Goal: Task Accomplishment & Management: Manage account settings

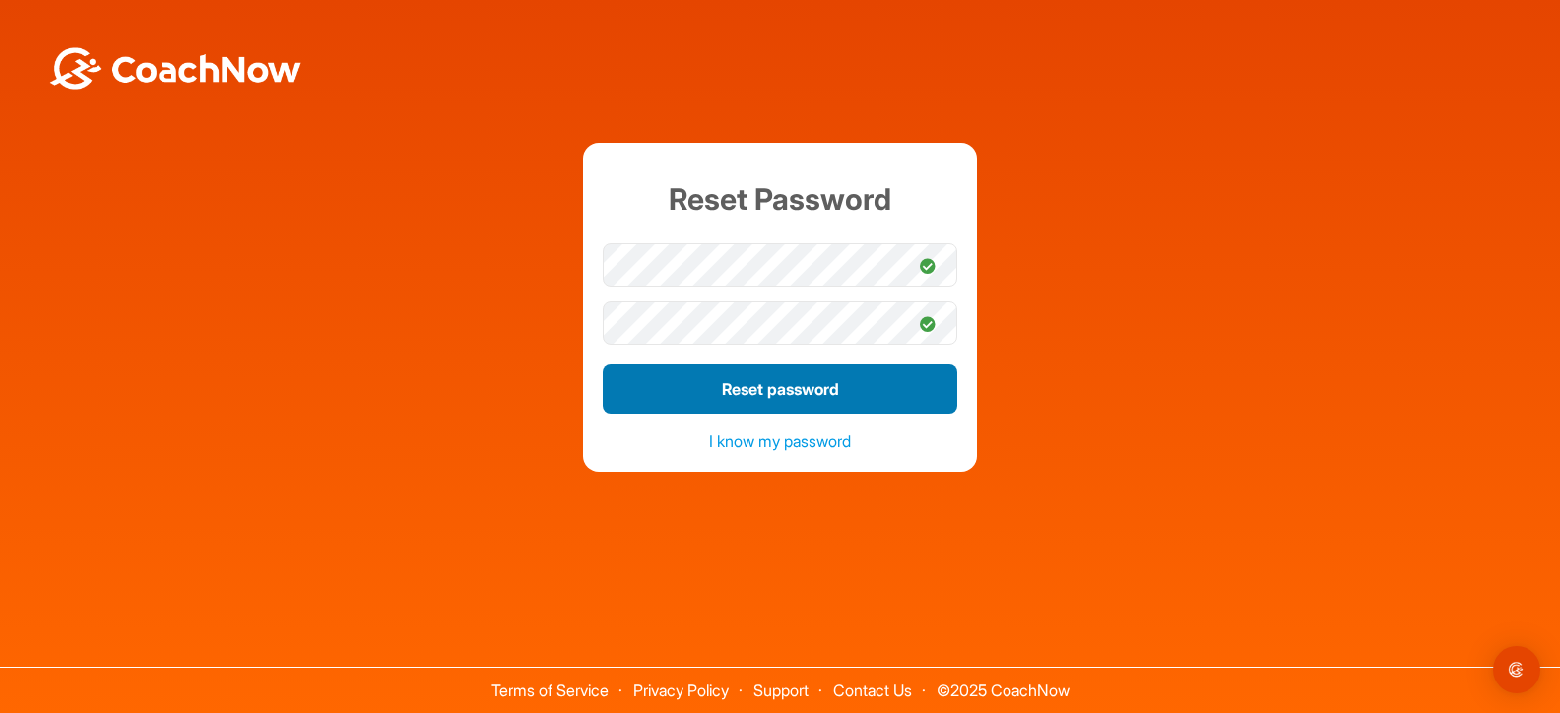
click at [752, 390] on button "Reset password" at bounding box center [780, 388] width 355 height 49
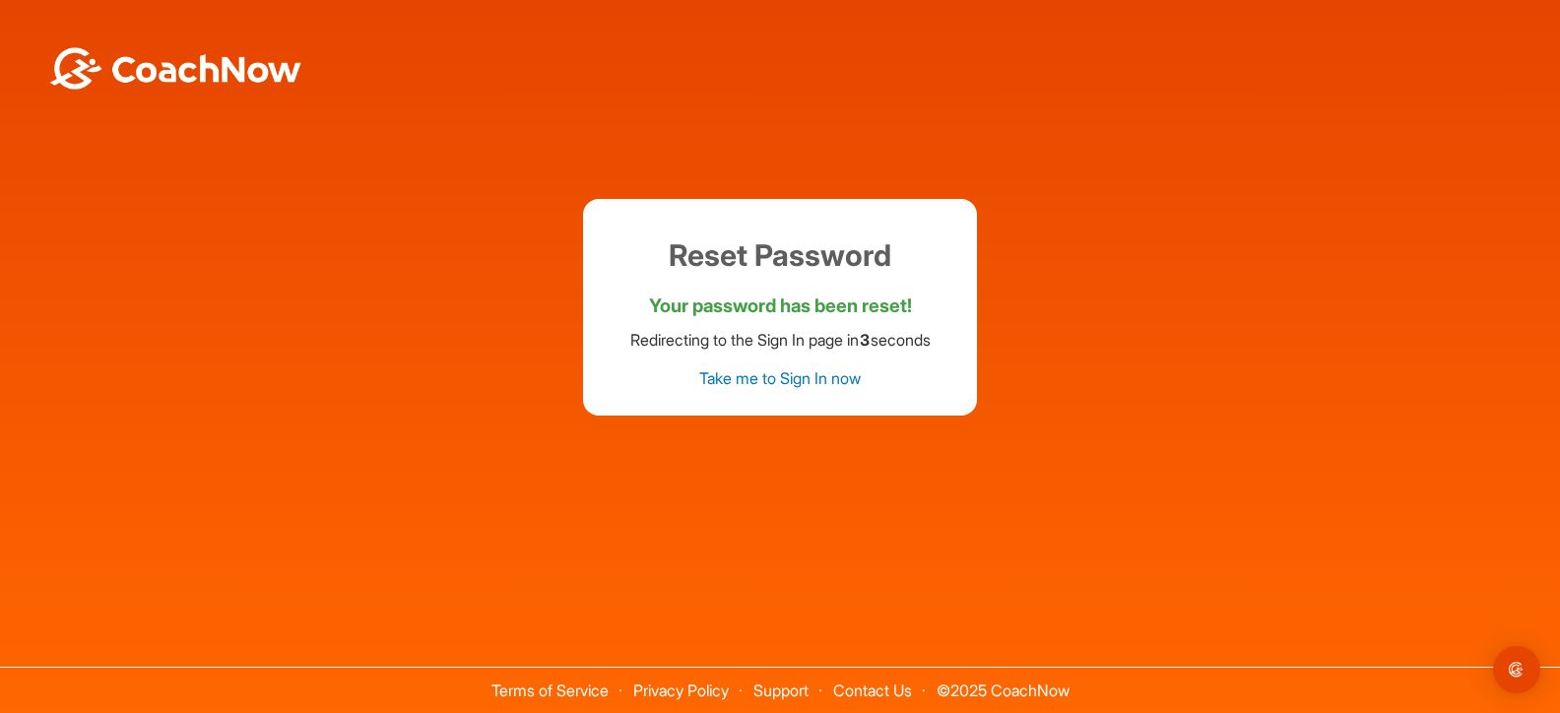
click at [758, 376] on link "Take me to Sign In now" at bounding box center [780, 378] width 162 height 20
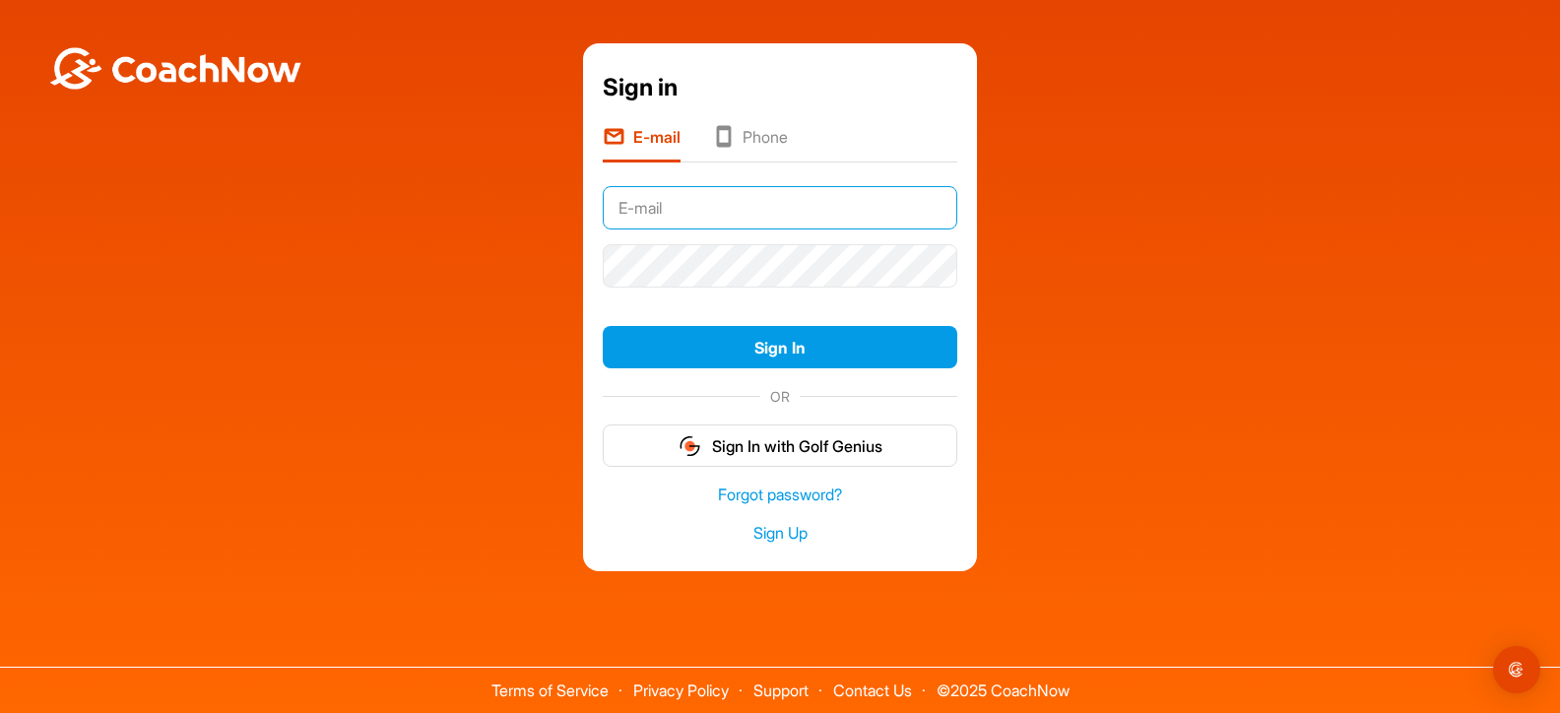
type input "[EMAIL_ADDRESS][DOMAIN_NAME]"
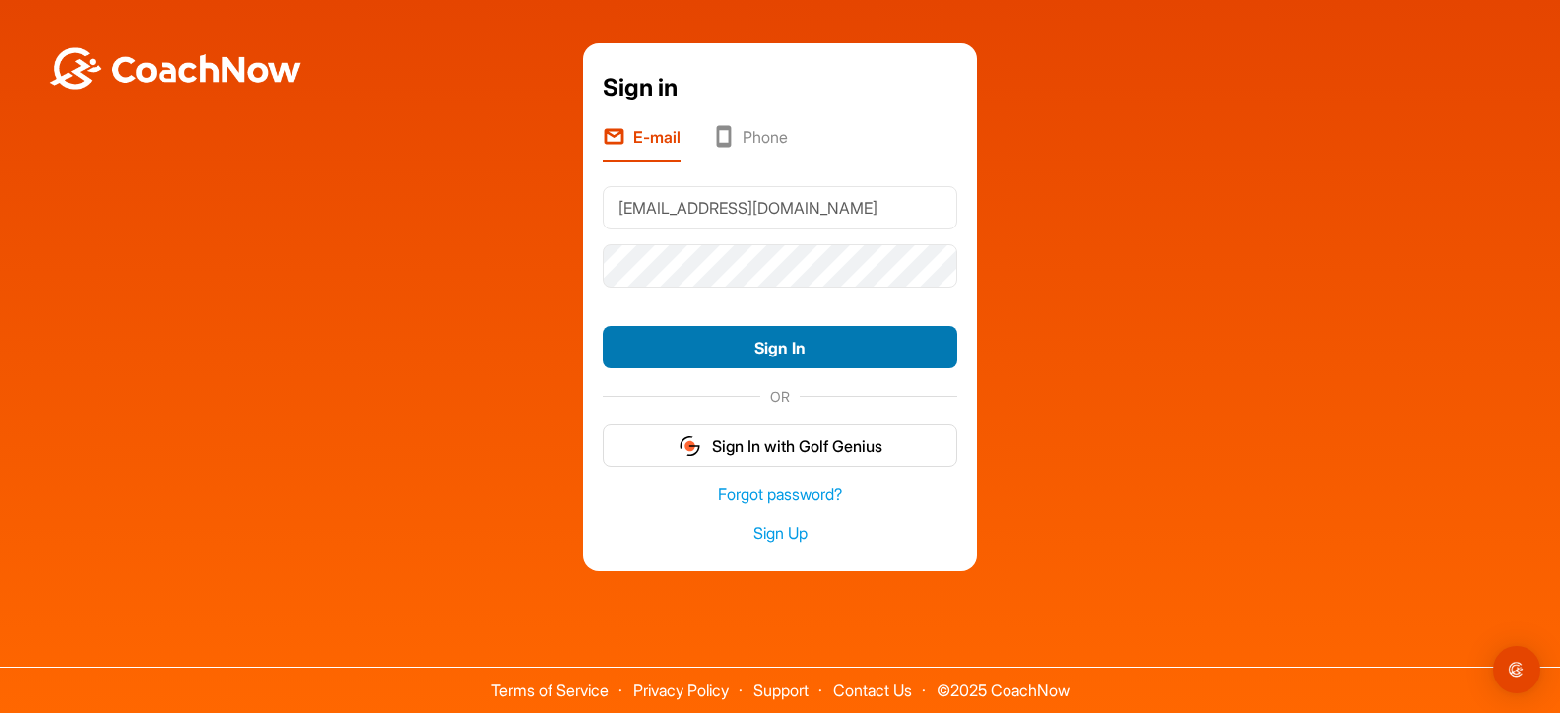
click at [775, 351] on button "Sign In" at bounding box center [780, 347] width 355 height 42
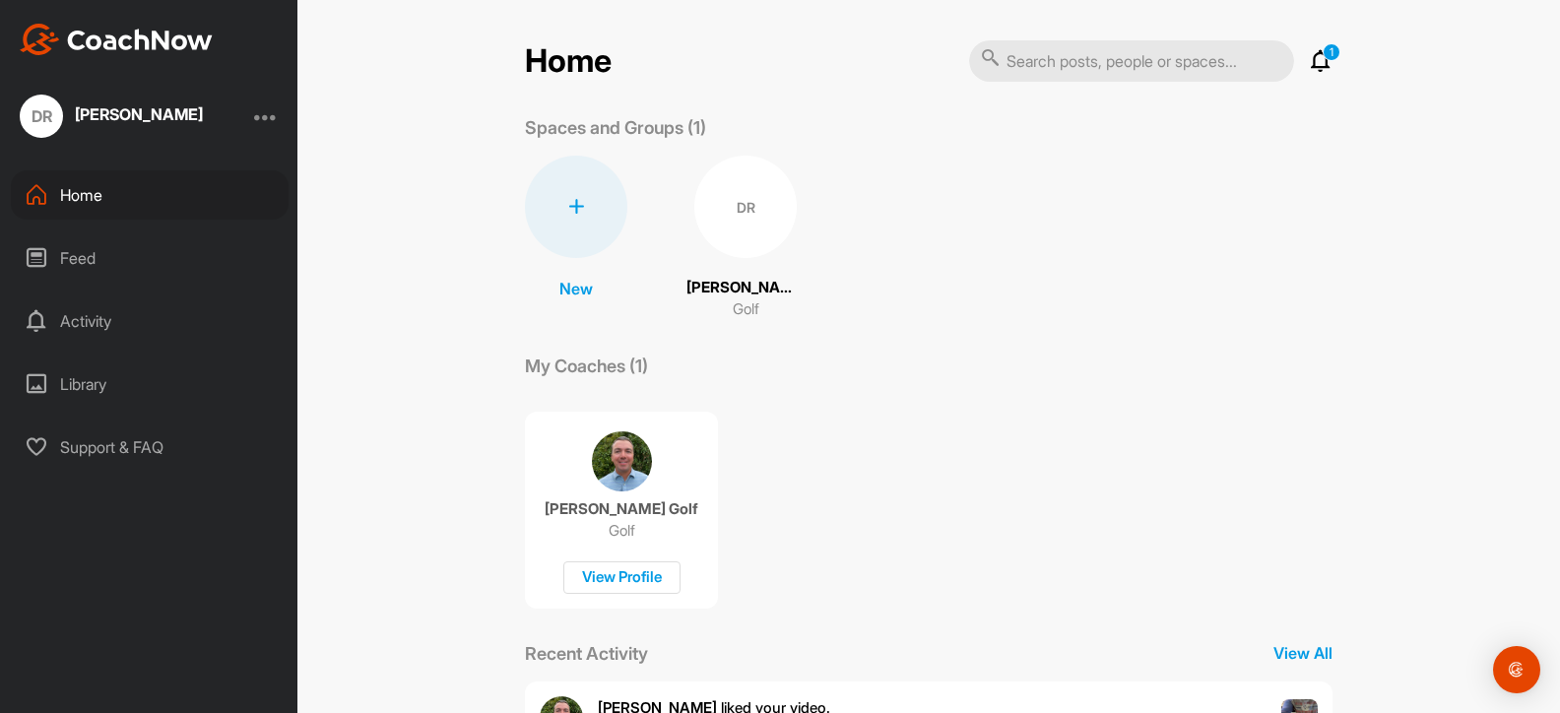
click at [91, 201] on div "Home" at bounding box center [150, 194] width 278 height 49
click at [89, 191] on div "Home" at bounding box center [150, 194] width 278 height 49
click at [135, 115] on div "Dan Raymond" at bounding box center [139, 114] width 128 height 16
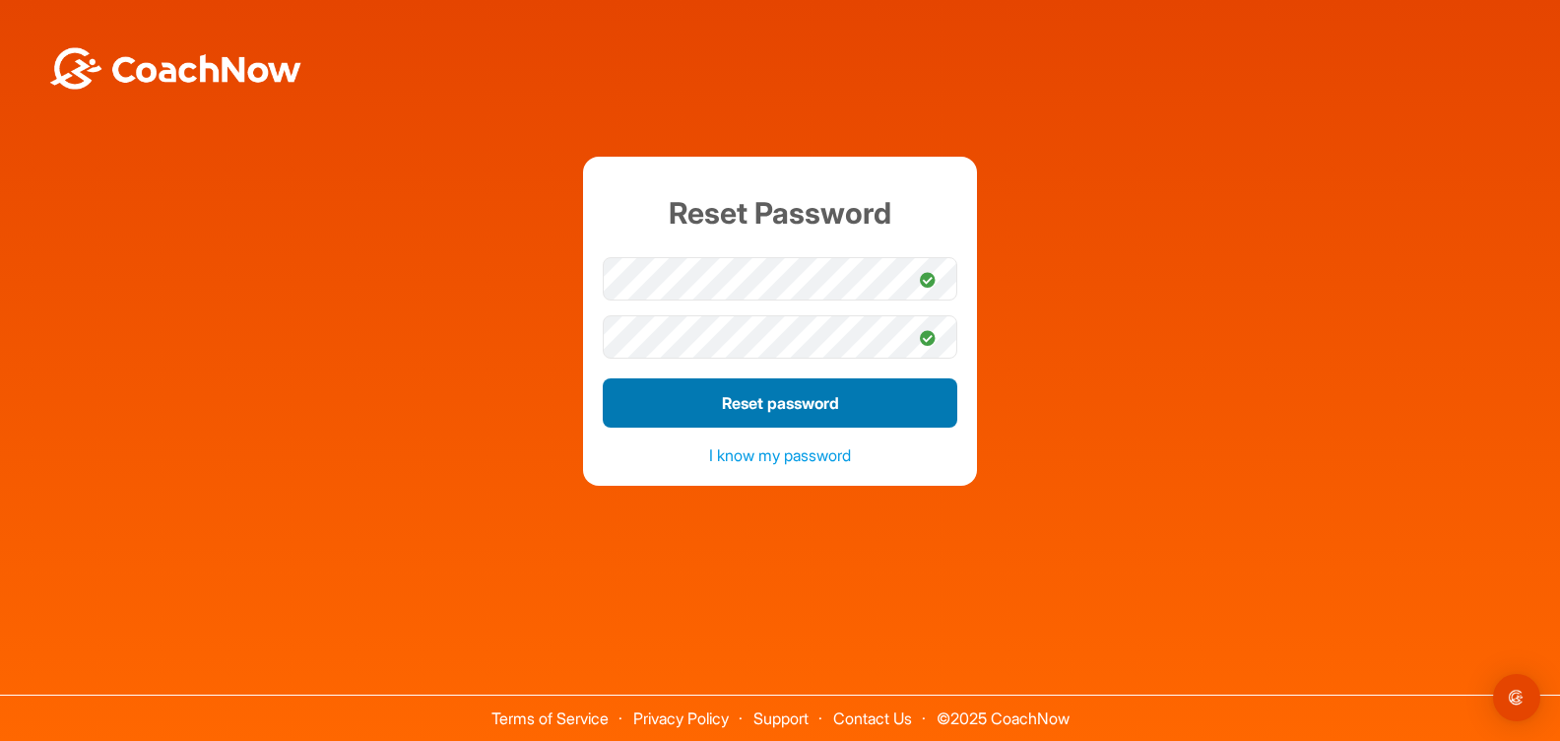
click at [796, 406] on button "Reset password" at bounding box center [780, 402] width 355 height 49
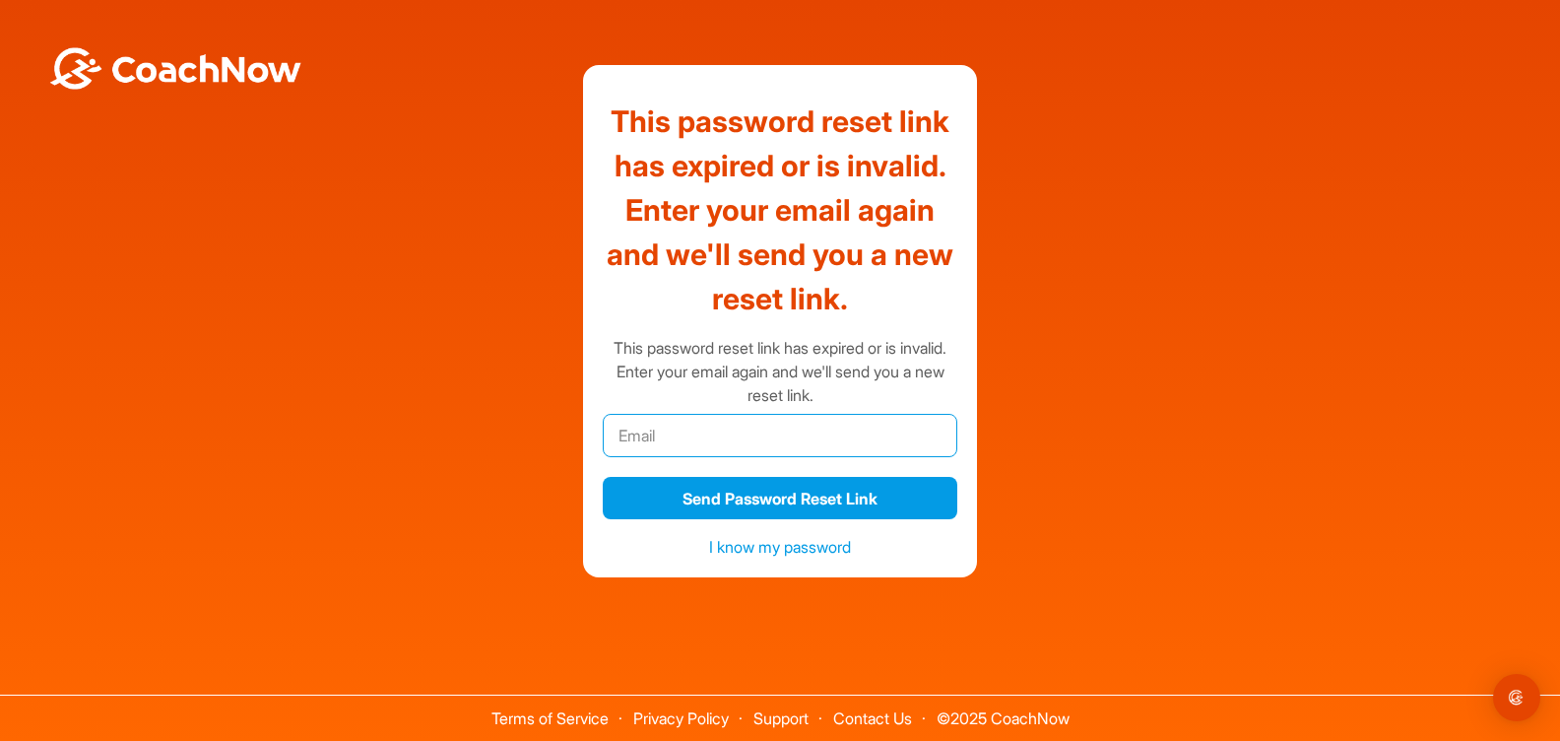
click at [806, 445] on input "email" at bounding box center [780, 435] width 355 height 43
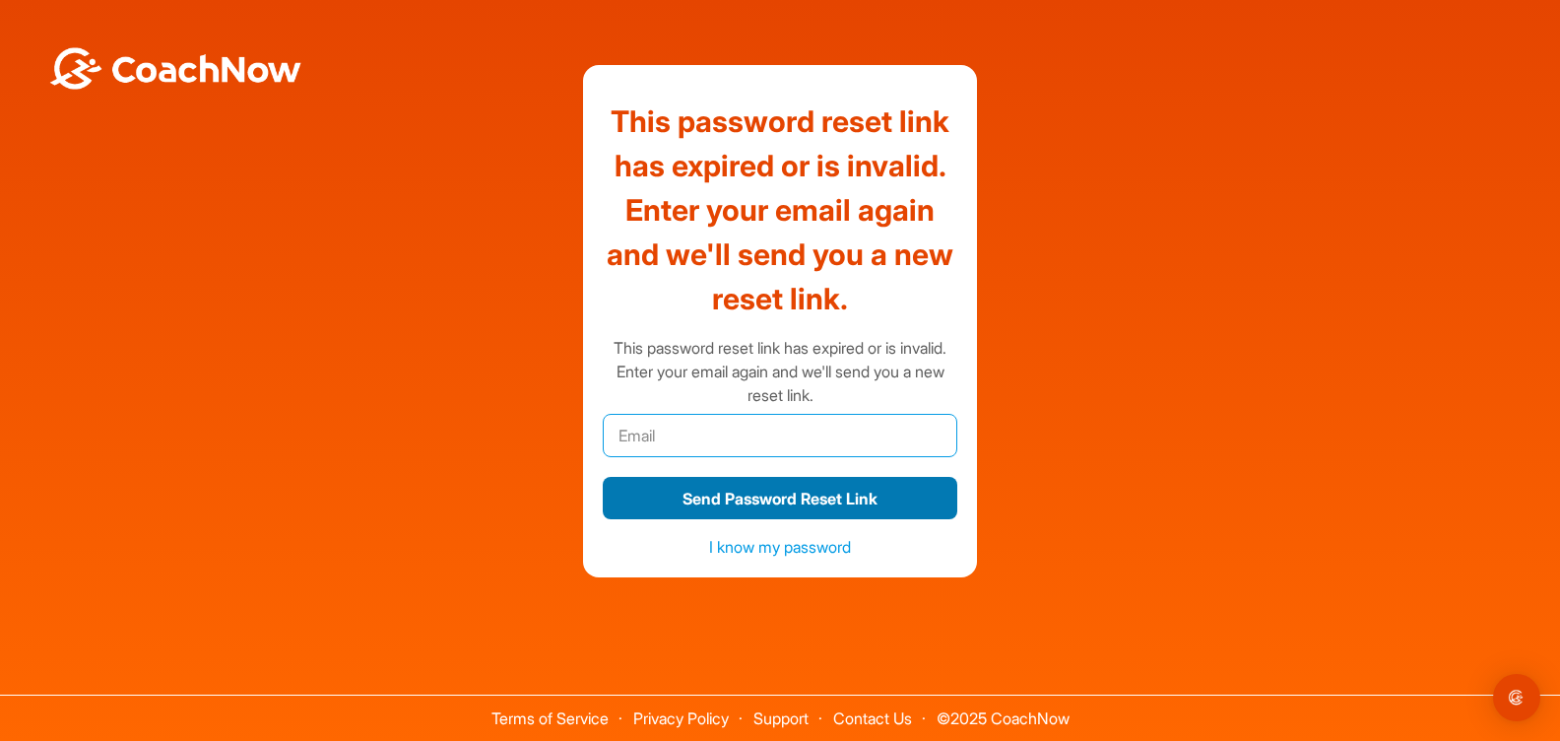
type input "[EMAIL_ADDRESS][DOMAIN_NAME]"
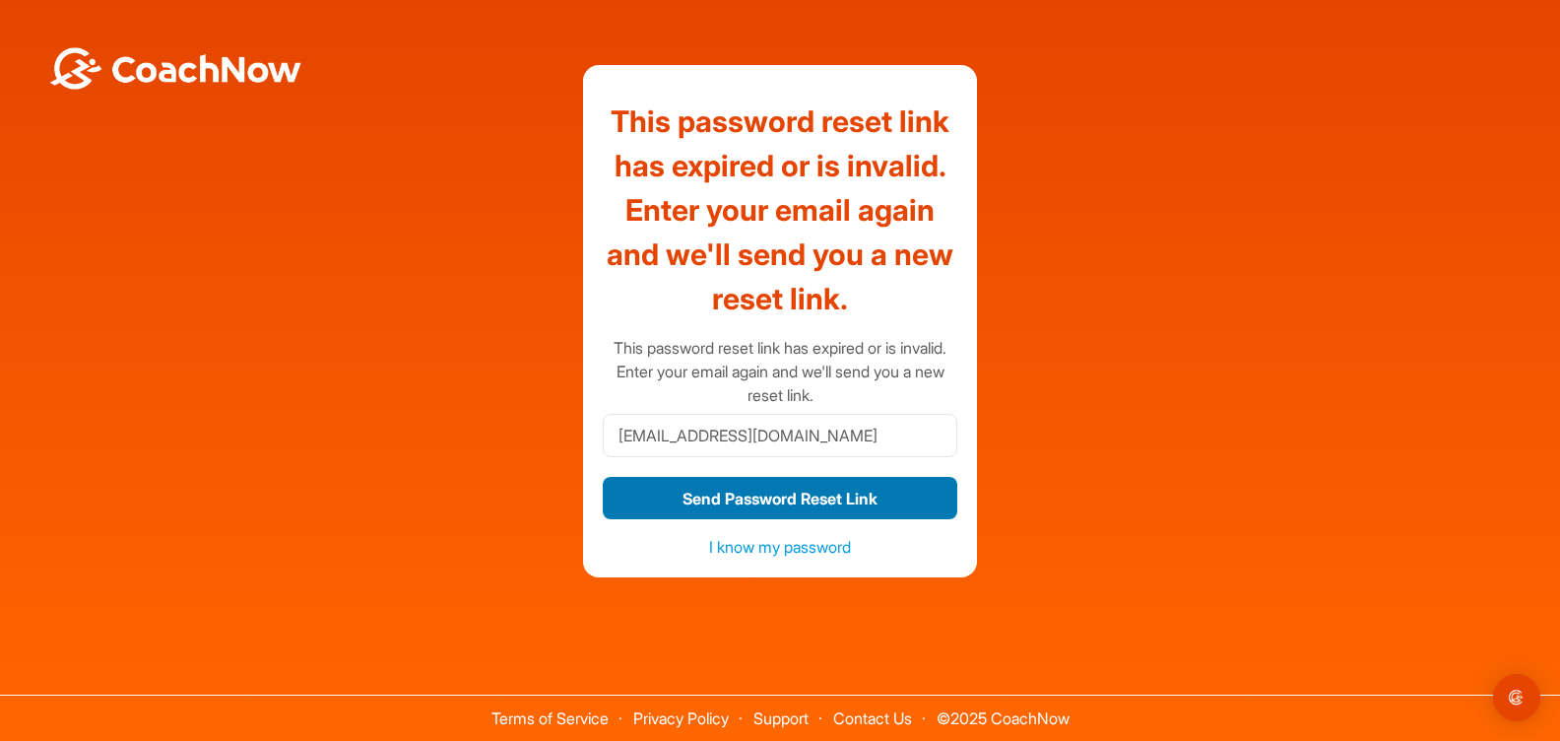
click at [755, 499] on button "Send Password Reset Link" at bounding box center [780, 498] width 355 height 42
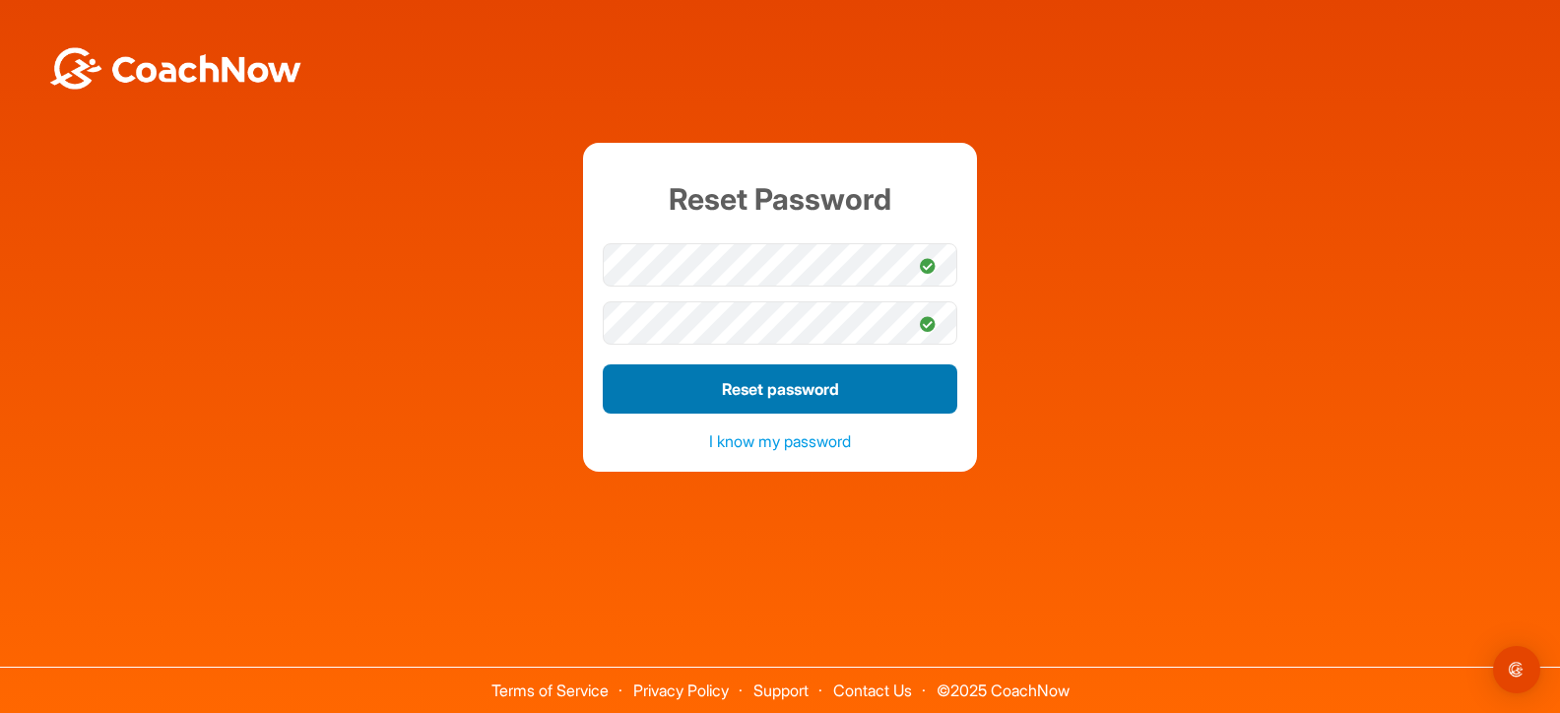
click at [762, 392] on button "Reset password" at bounding box center [780, 388] width 355 height 49
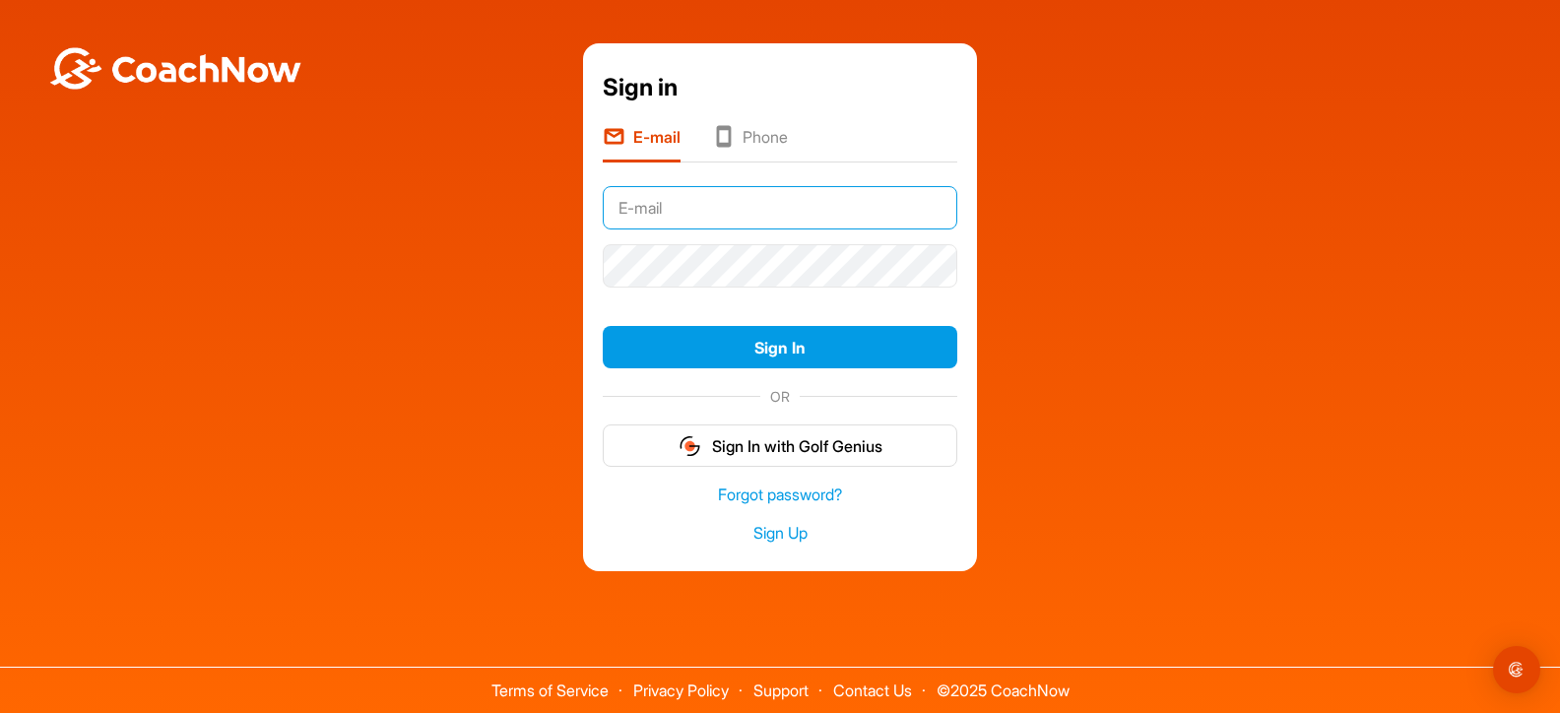
type input "[EMAIL_ADDRESS][DOMAIN_NAME]"
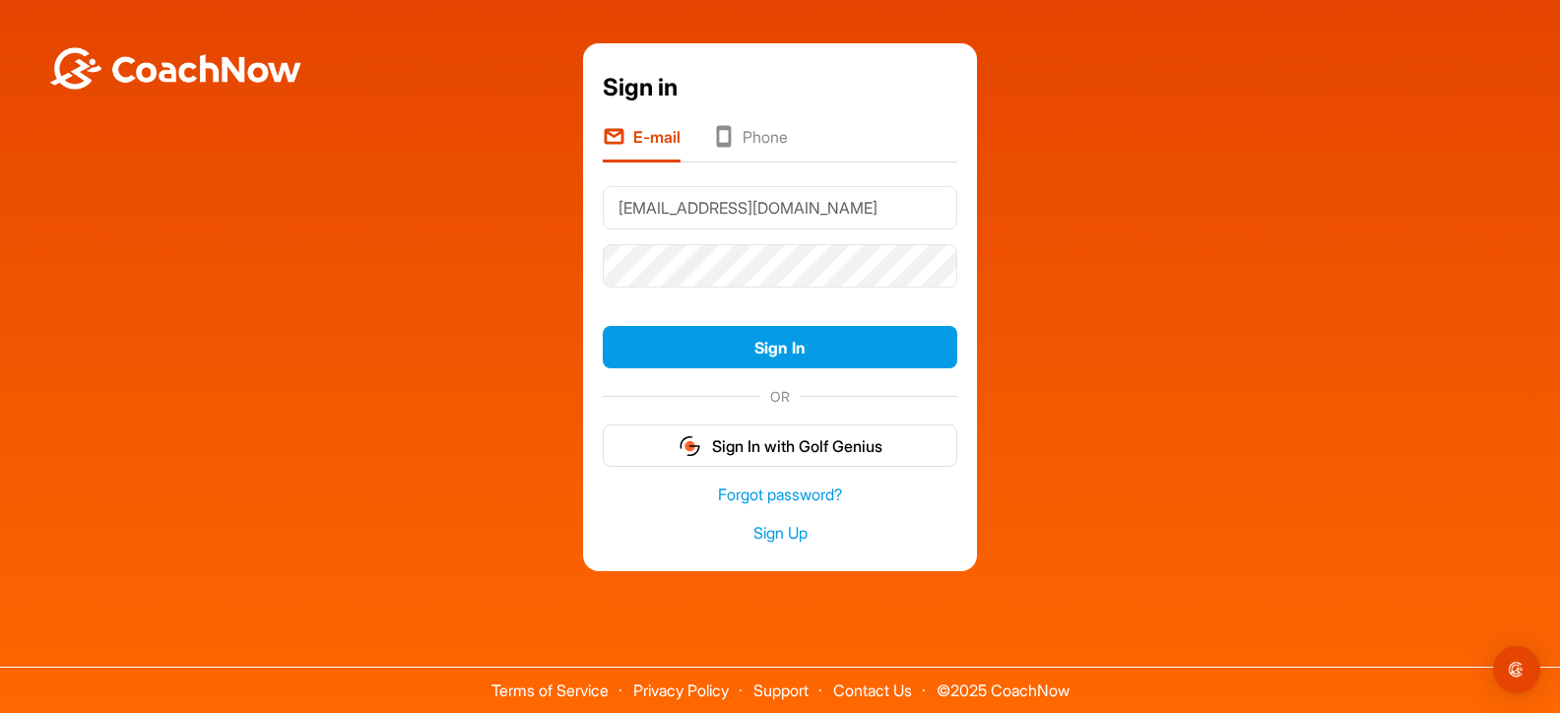
click at [752, 135] on li "Phone" at bounding box center [750, 143] width 76 height 37
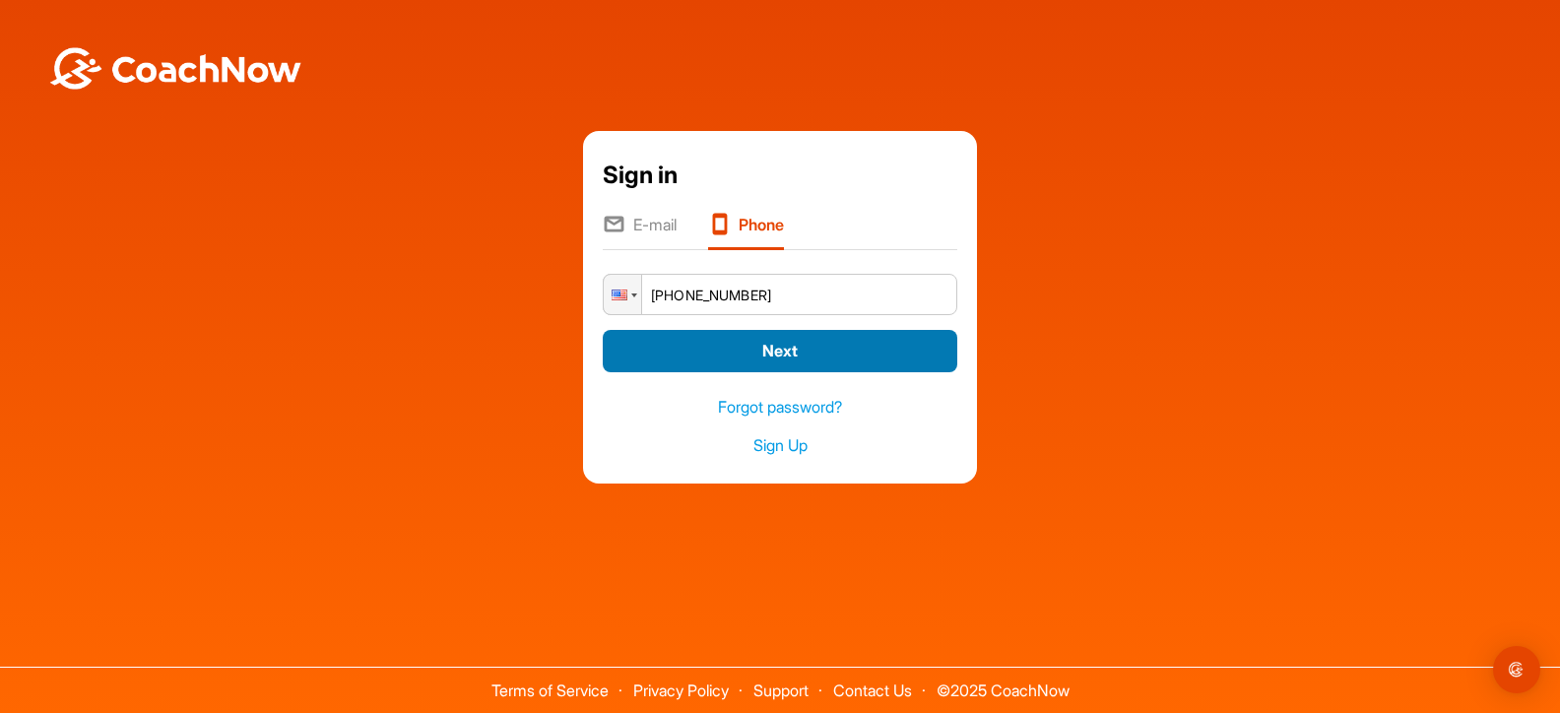
type input "+1 (843) 707-5142"
click at [776, 352] on button "Next" at bounding box center [780, 351] width 355 height 42
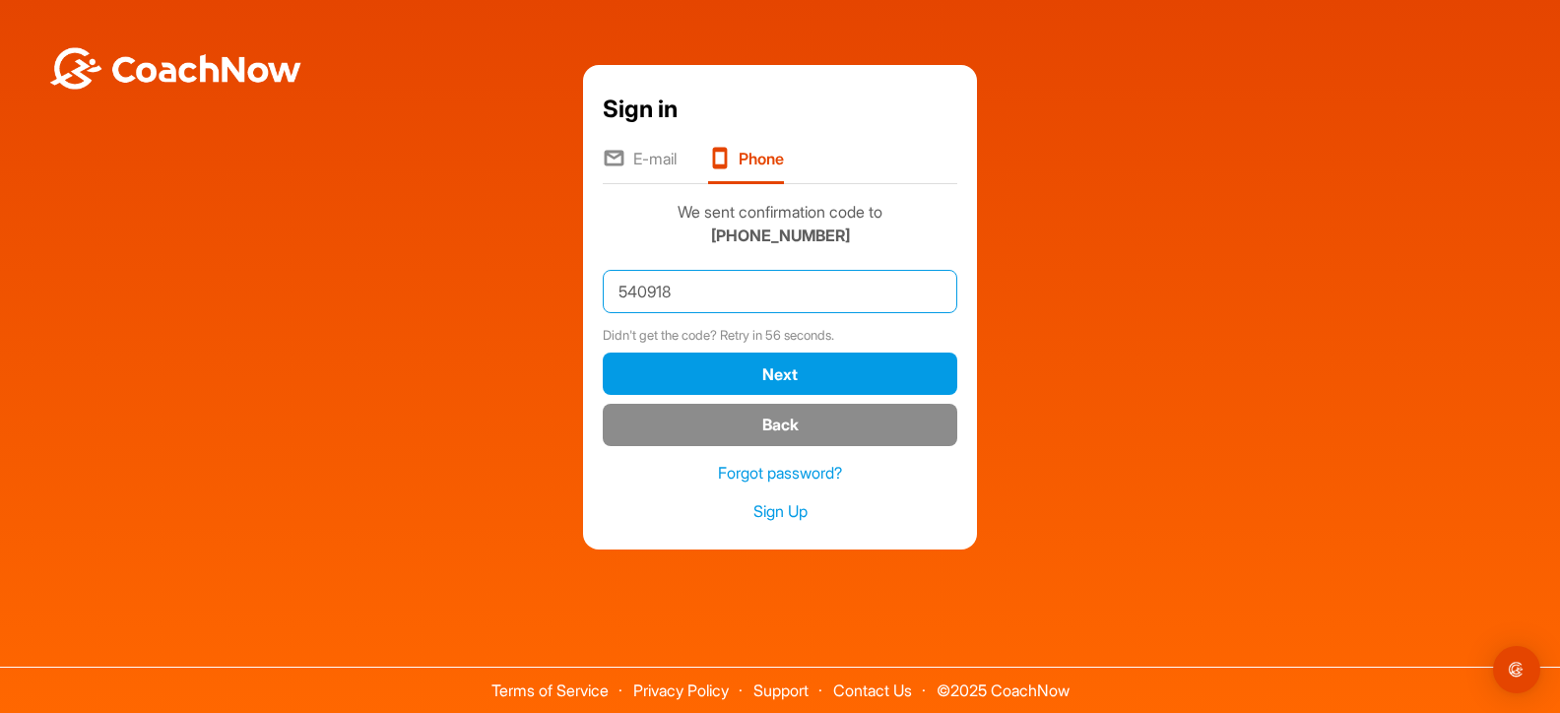
type input "540918"
click at [776, 373] on button "Next" at bounding box center [780, 374] width 355 height 42
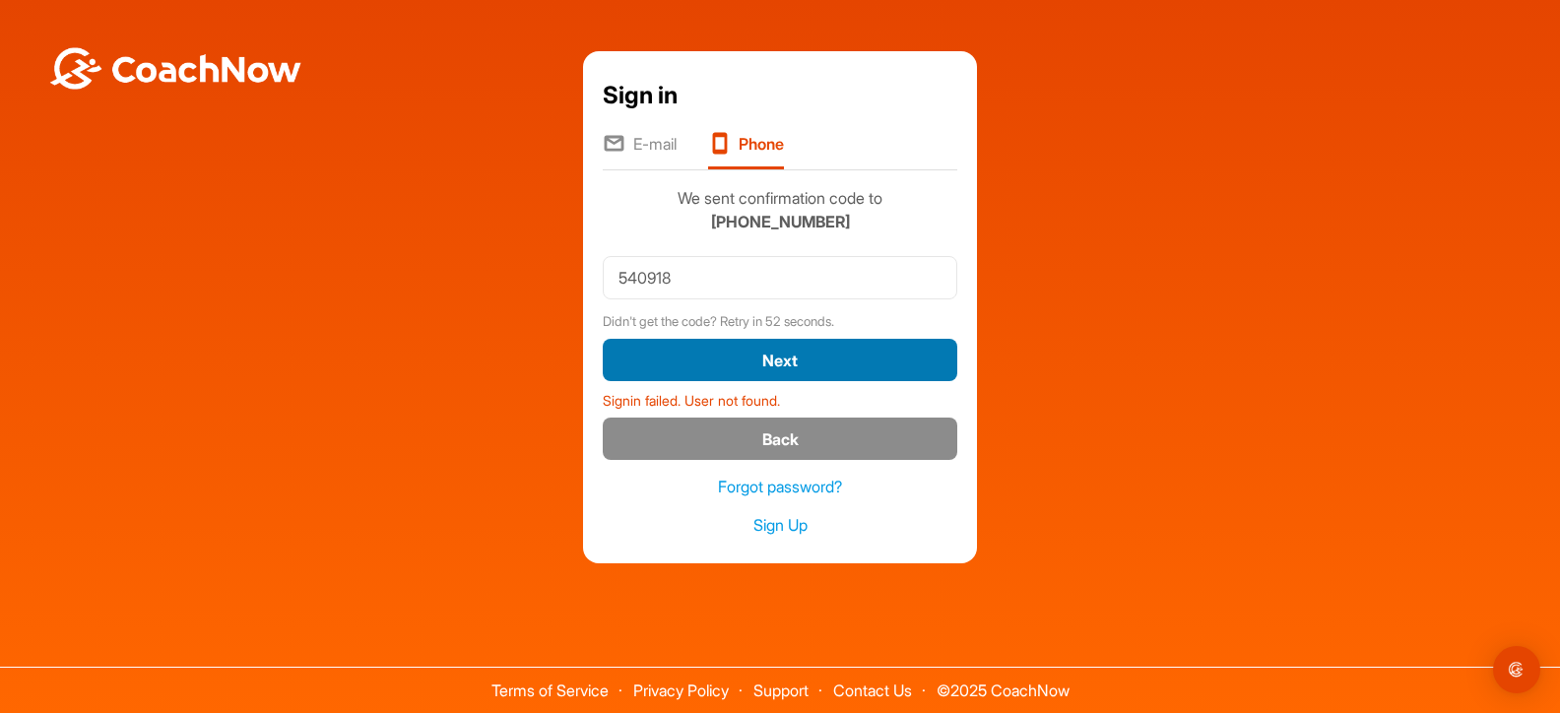
click at [769, 361] on button "Next" at bounding box center [780, 360] width 355 height 42
click at [776, 358] on button "Next" at bounding box center [780, 360] width 355 height 42
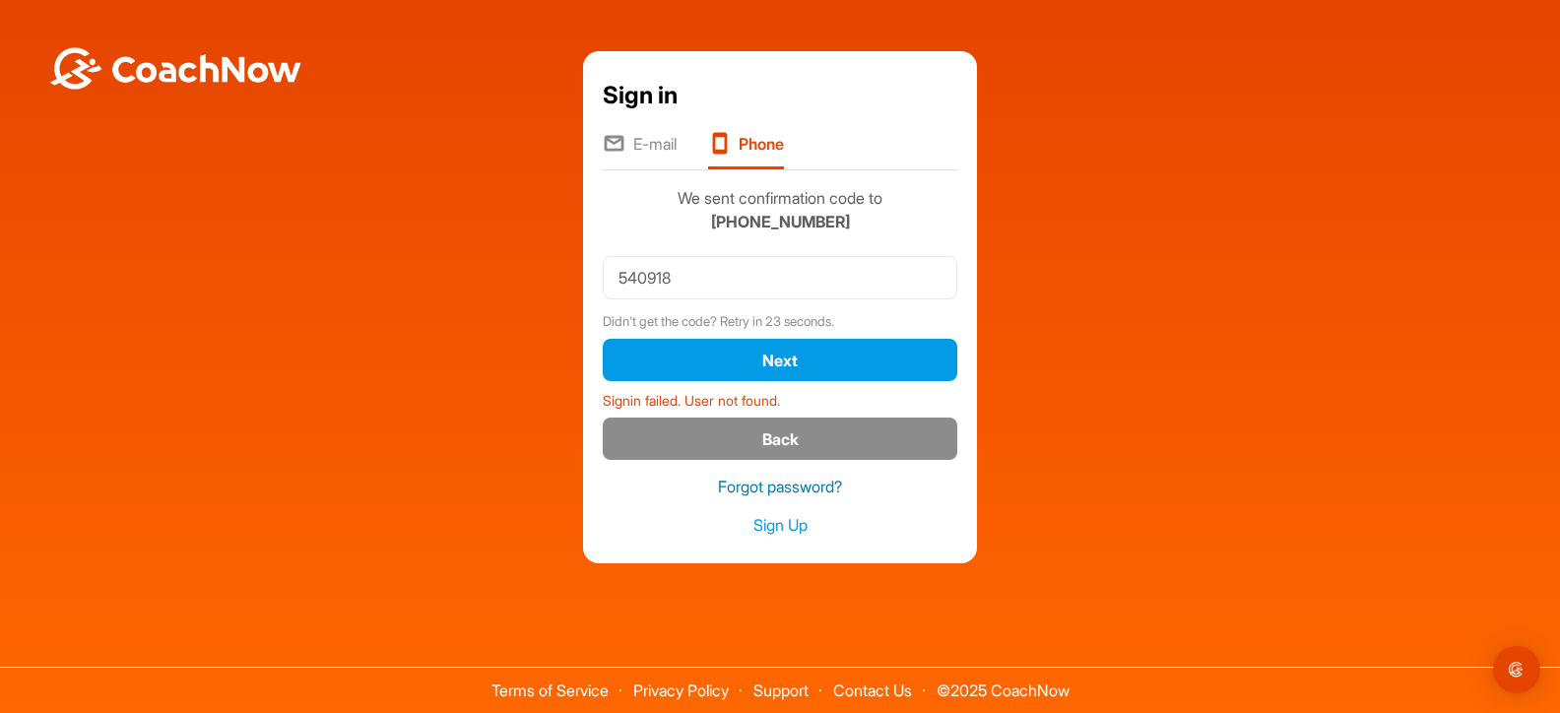
click at [776, 486] on link "Forgot password?" at bounding box center [780, 487] width 355 height 23
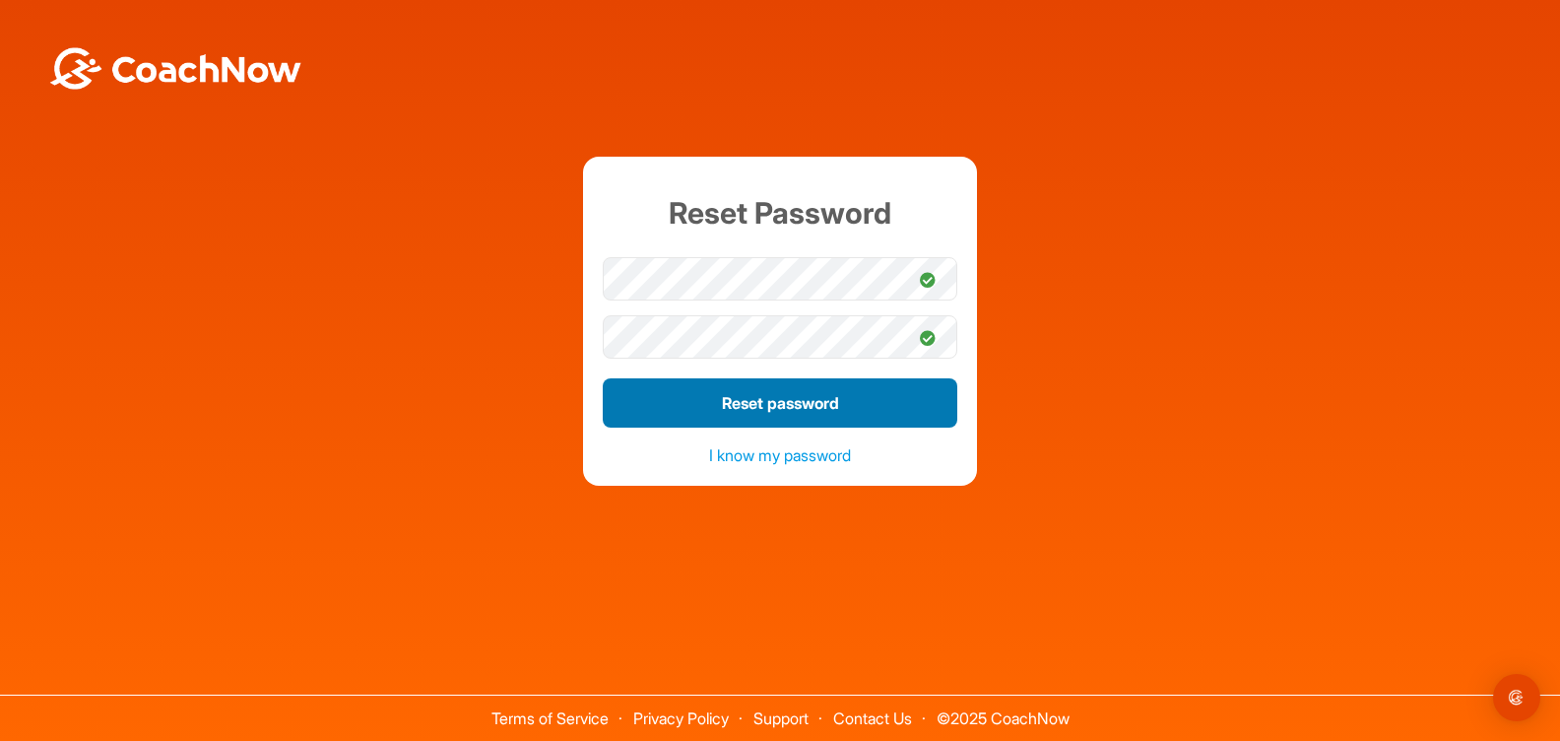
click at [762, 399] on button "Reset password" at bounding box center [780, 402] width 355 height 49
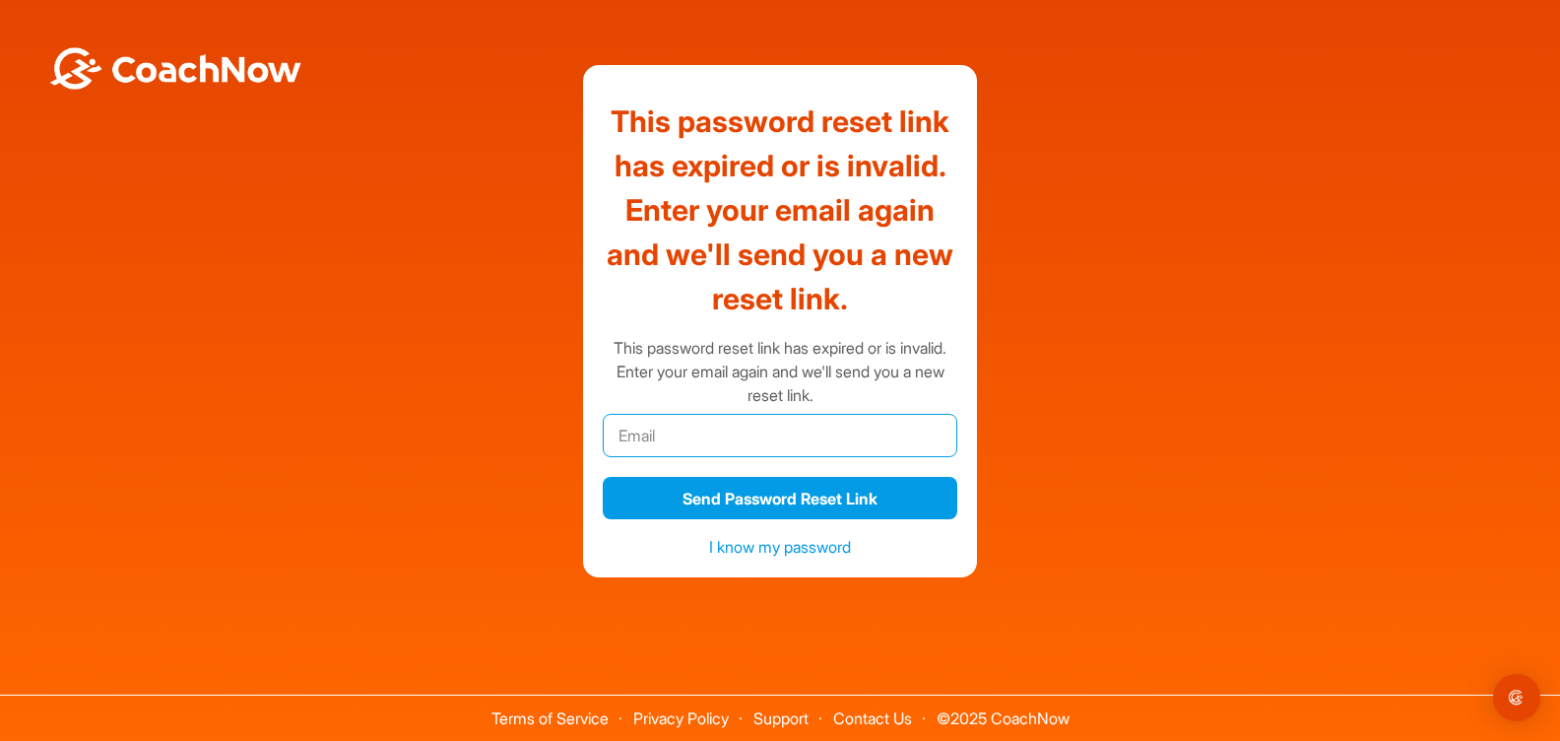
click at [650, 418] on input "email" at bounding box center [780, 435] width 355 height 43
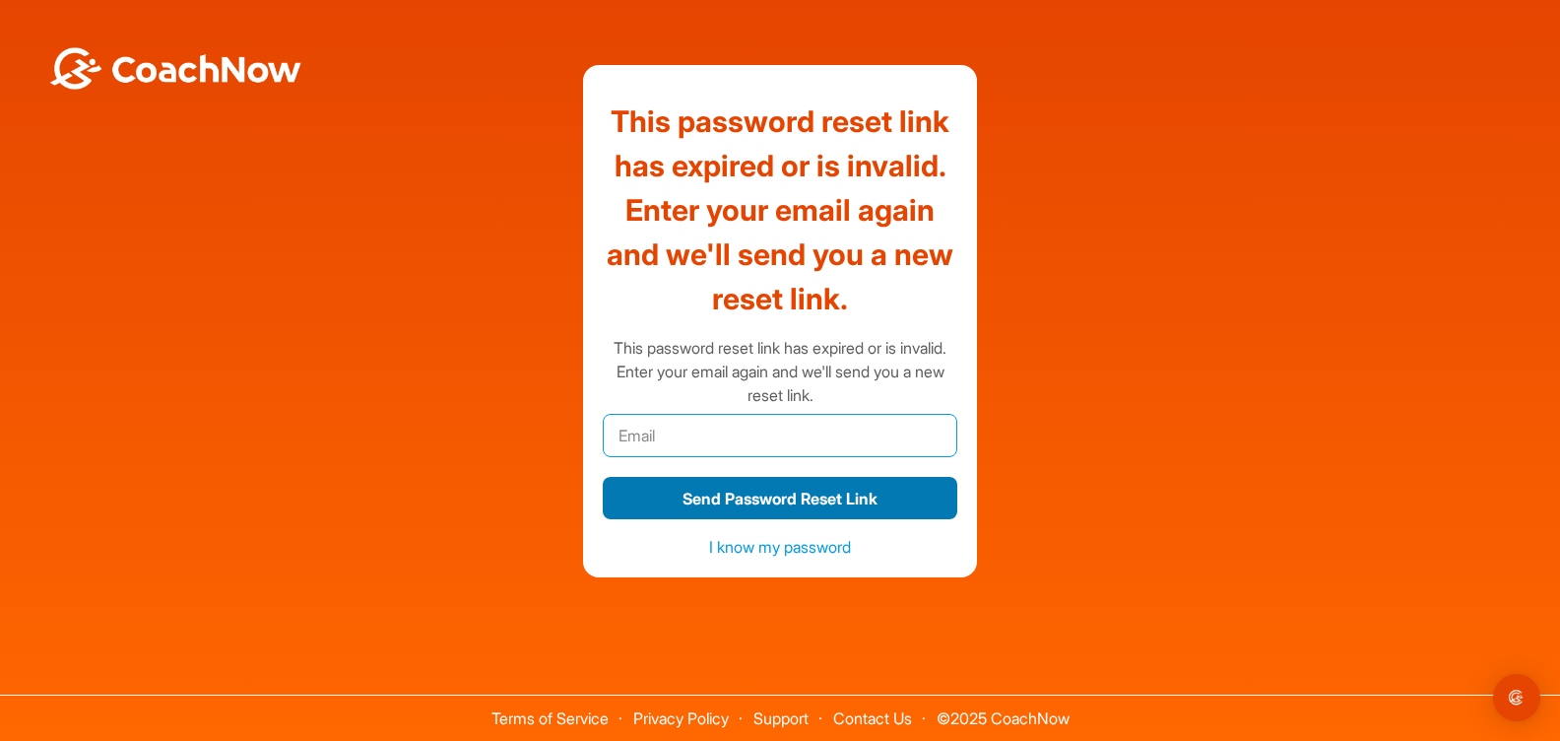
type input "draymond6411@gmail.com"
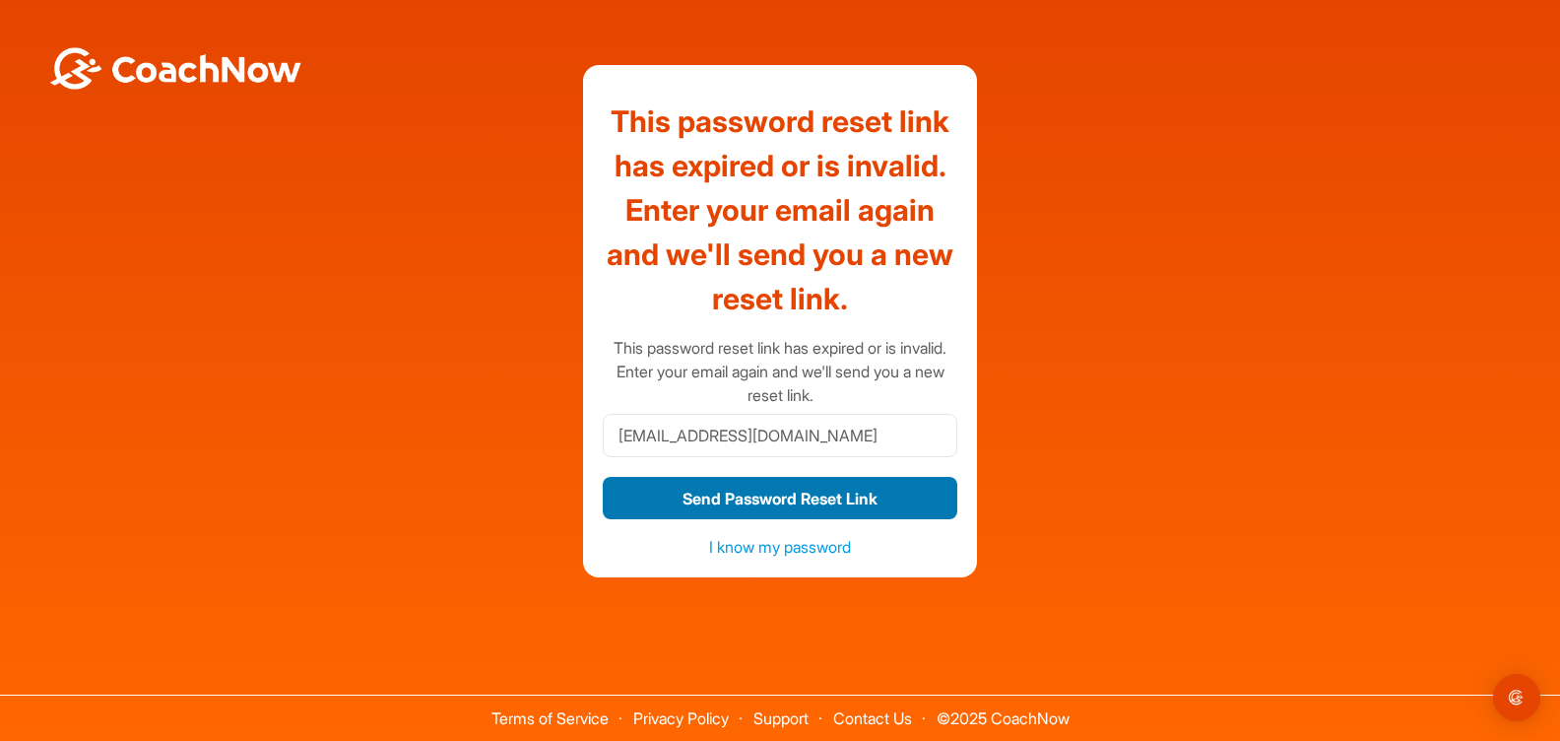
click at [725, 496] on button "Send Password Reset Link" at bounding box center [780, 498] width 355 height 42
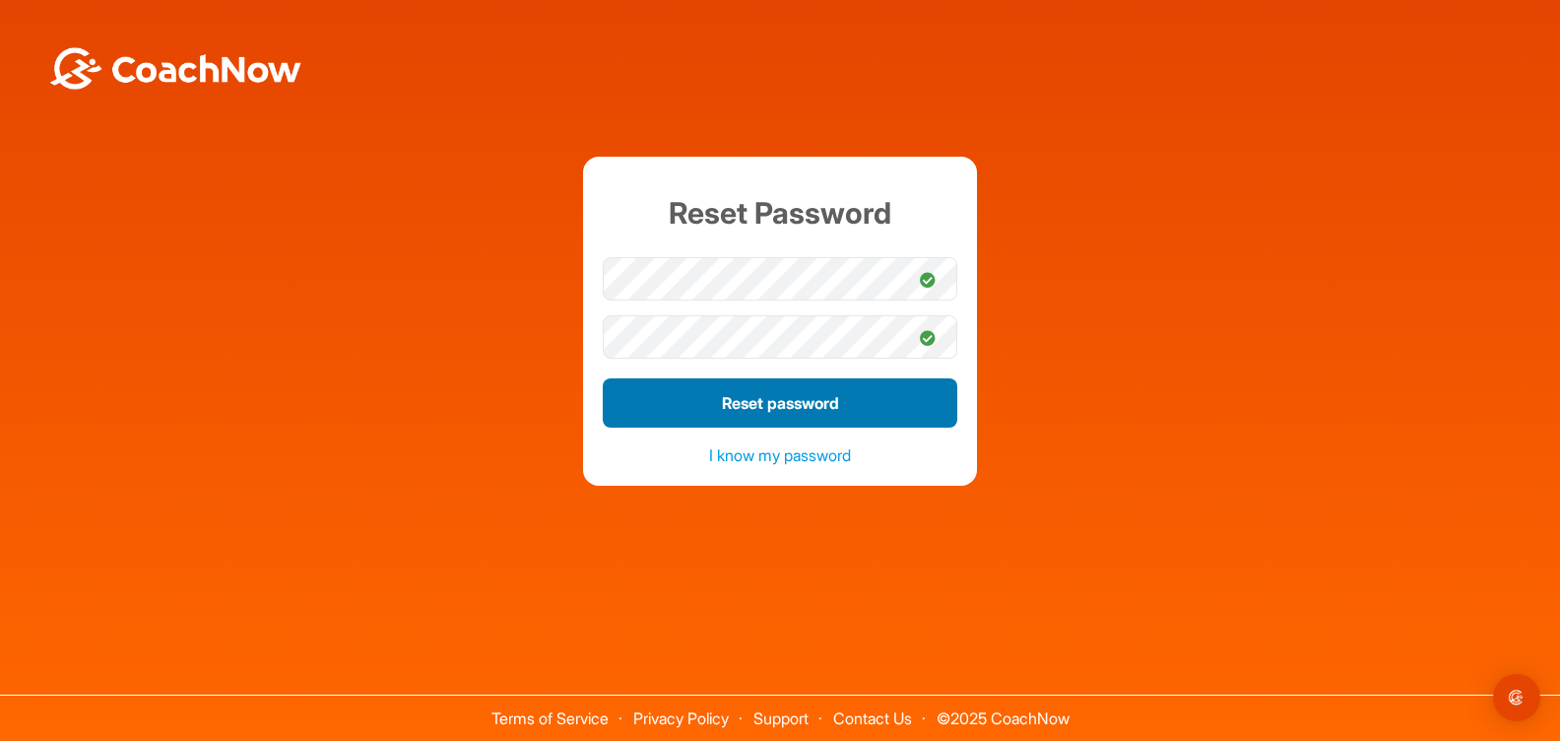
click at [802, 414] on button "Reset password" at bounding box center [780, 402] width 355 height 49
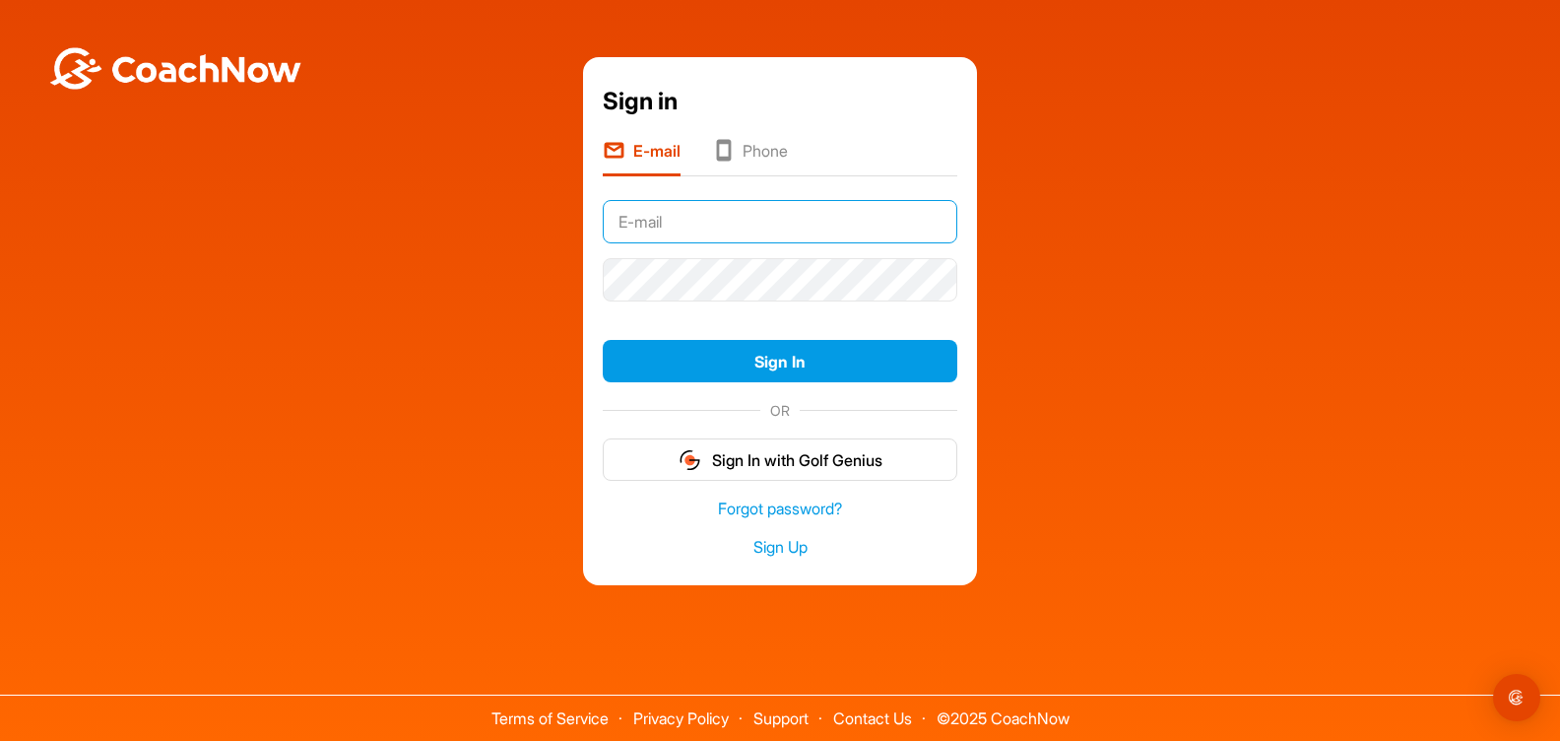
type input "[EMAIL_ADDRESS][DOMAIN_NAME]"
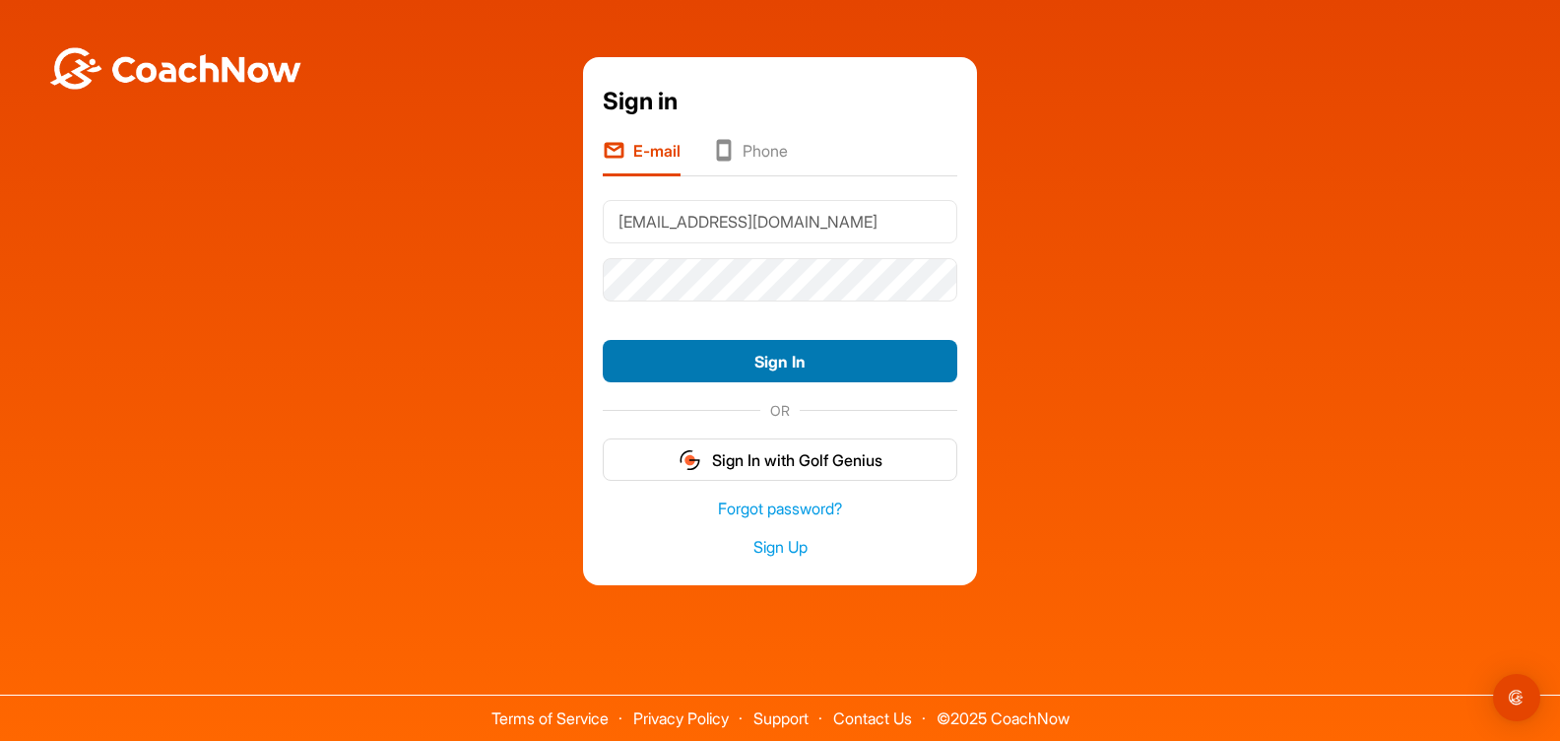
click at [808, 358] on button "Sign In" at bounding box center [780, 361] width 355 height 42
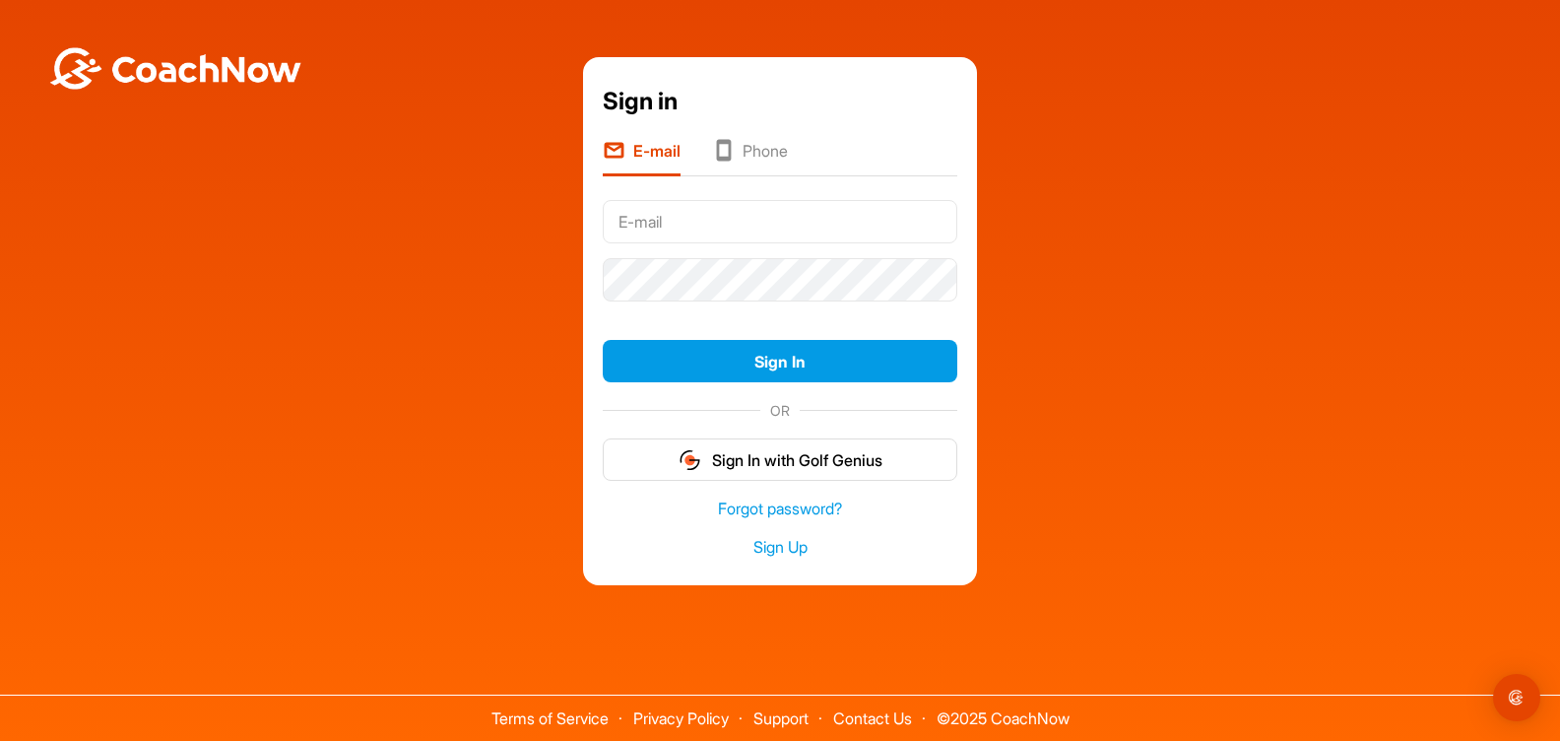
click at [757, 144] on li "Phone" at bounding box center [750, 157] width 76 height 37
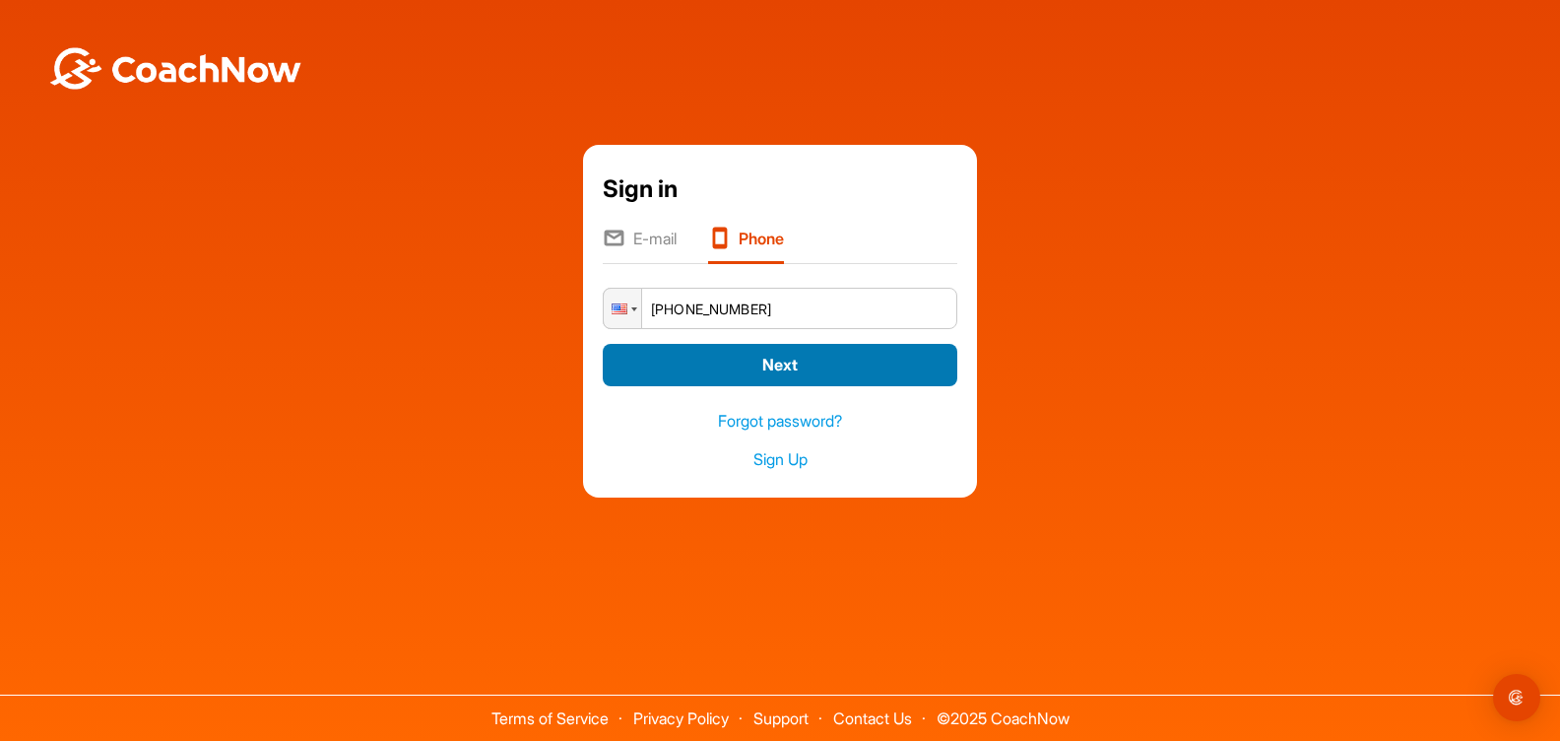
type input "+1 (843) 707-5142"
click at [778, 360] on button "Next" at bounding box center [780, 365] width 355 height 42
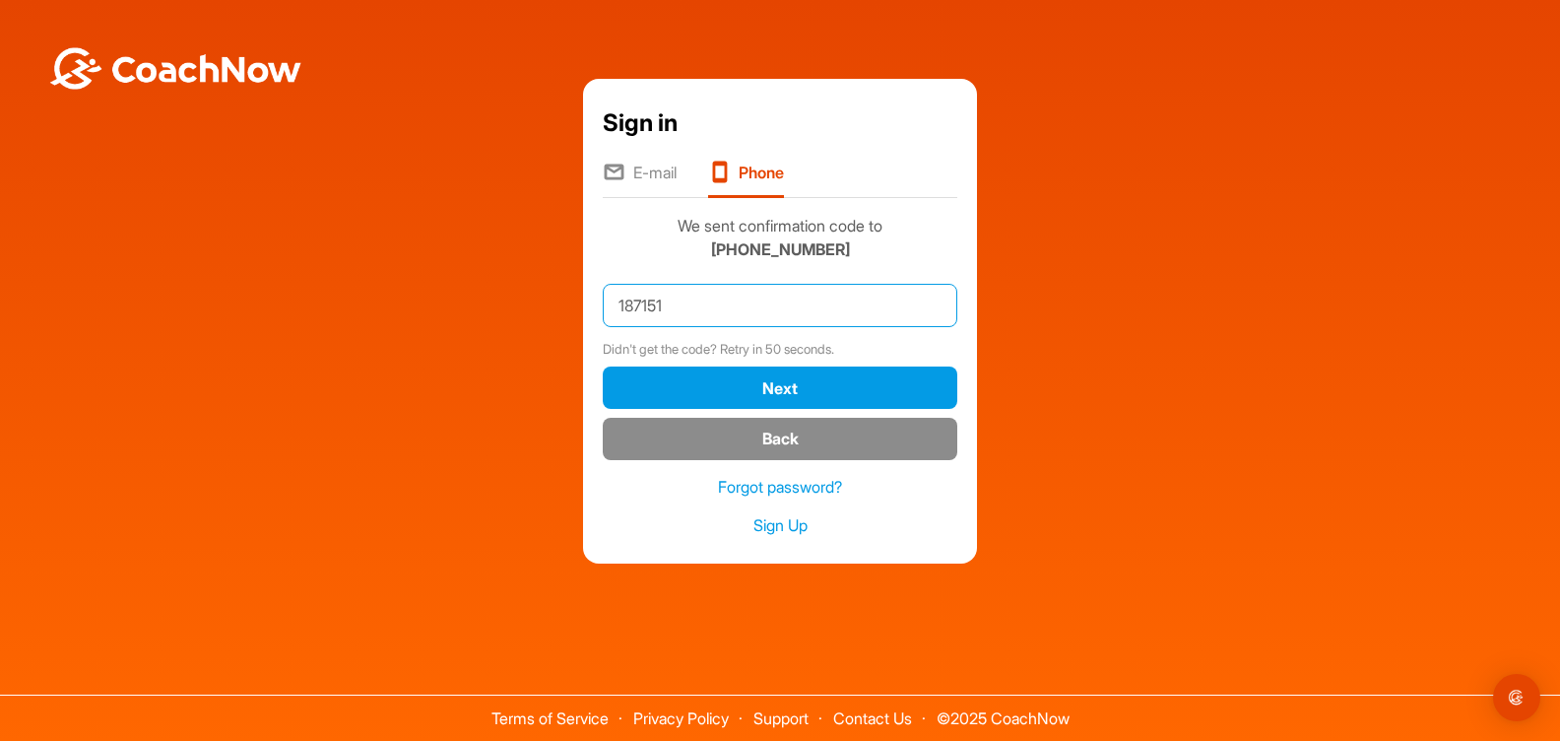
type input "187151"
click at [780, 387] on button "Next" at bounding box center [780, 387] width 355 height 42
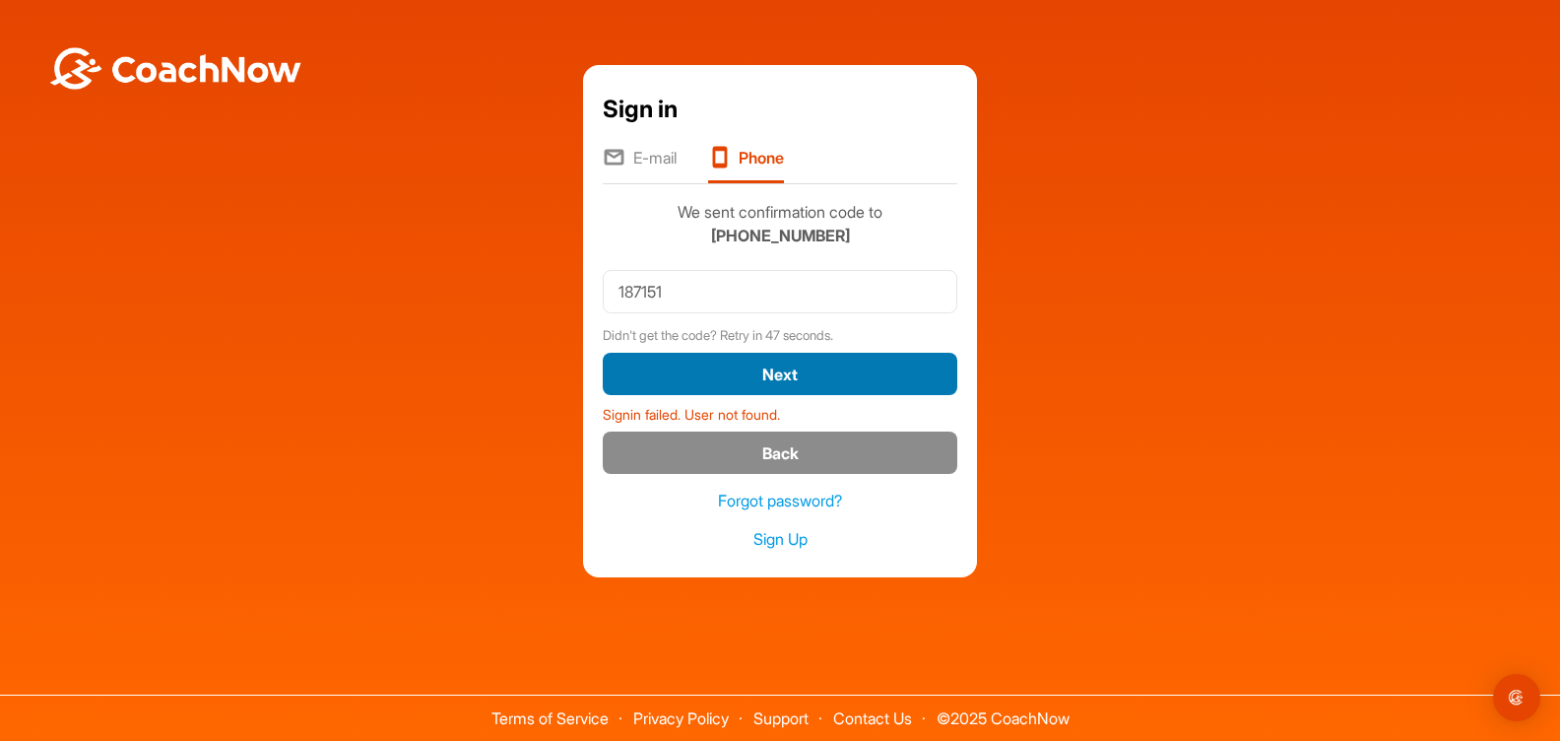
click at [783, 370] on button "Next" at bounding box center [780, 374] width 355 height 42
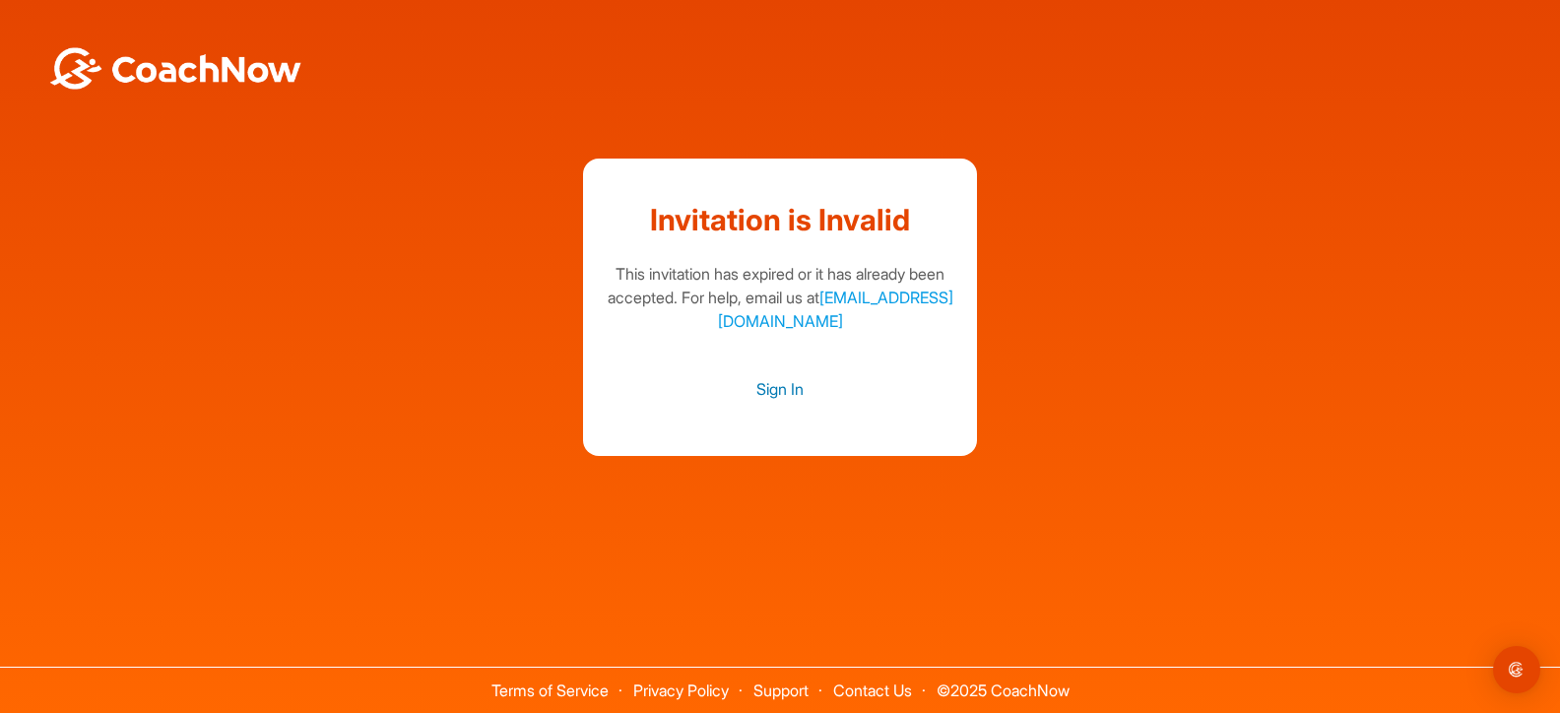
click at [784, 389] on link "Sign In" at bounding box center [780, 389] width 355 height 26
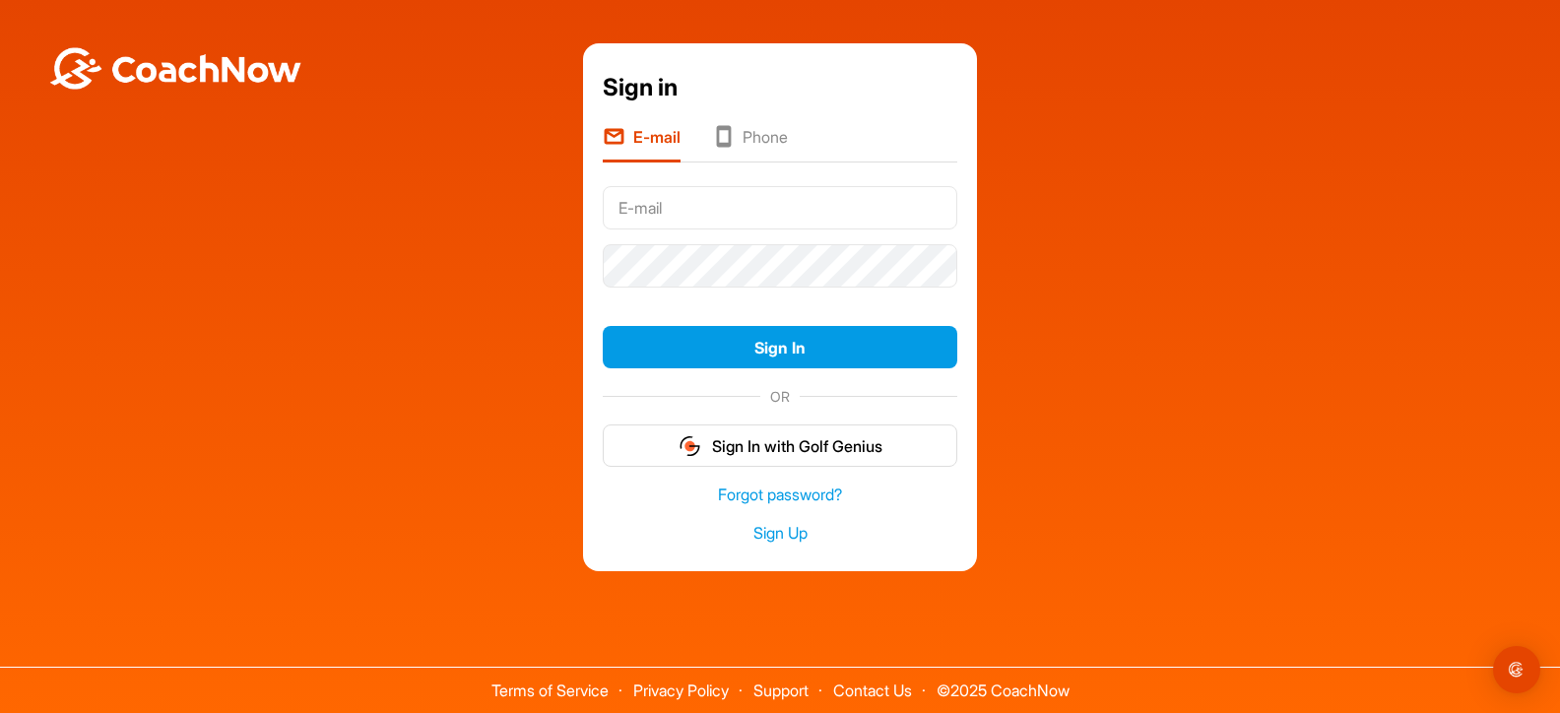
click at [769, 142] on li "Phone" at bounding box center [750, 143] width 76 height 37
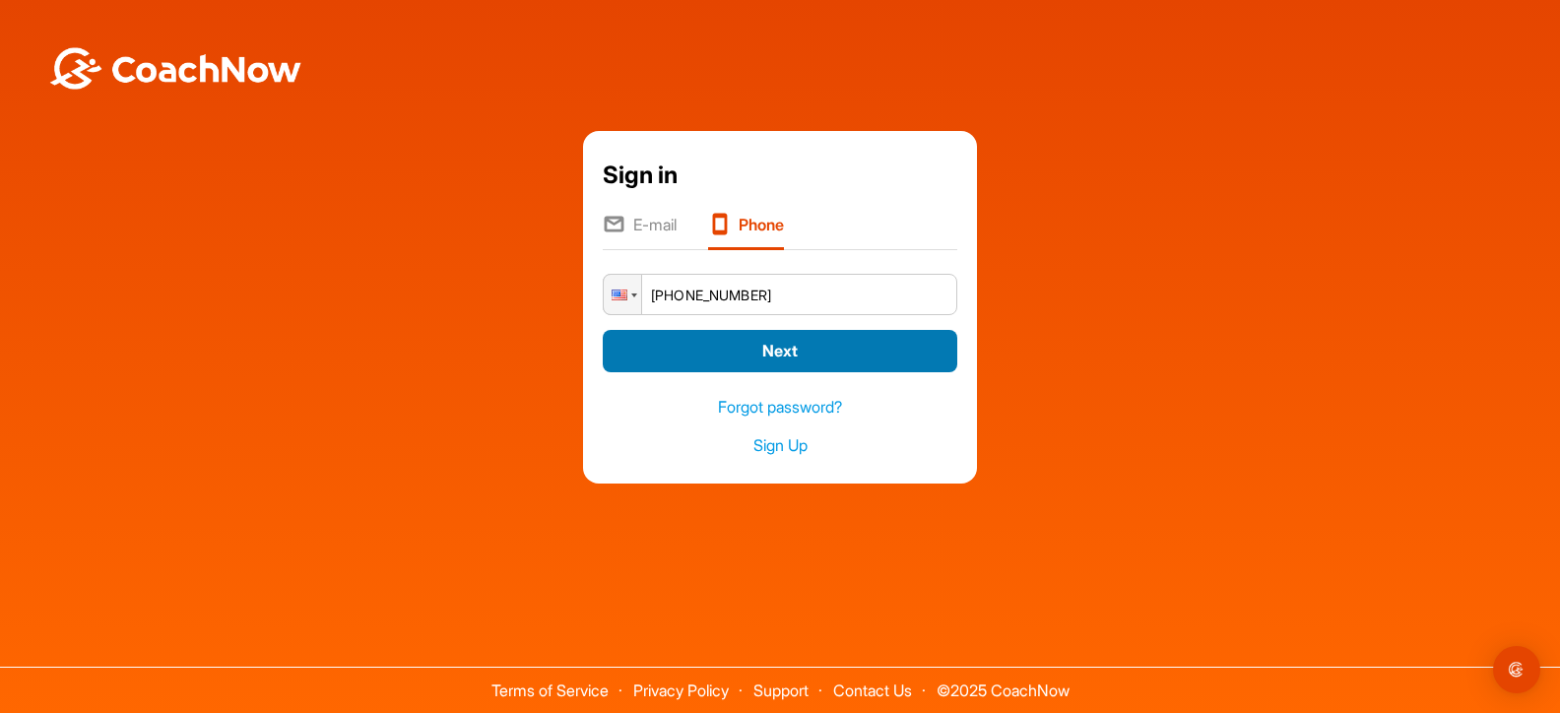
type input "+1 (843) 707-5142"
click at [820, 351] on button "Next" at bounding box center [780, 351] width 355 height 42
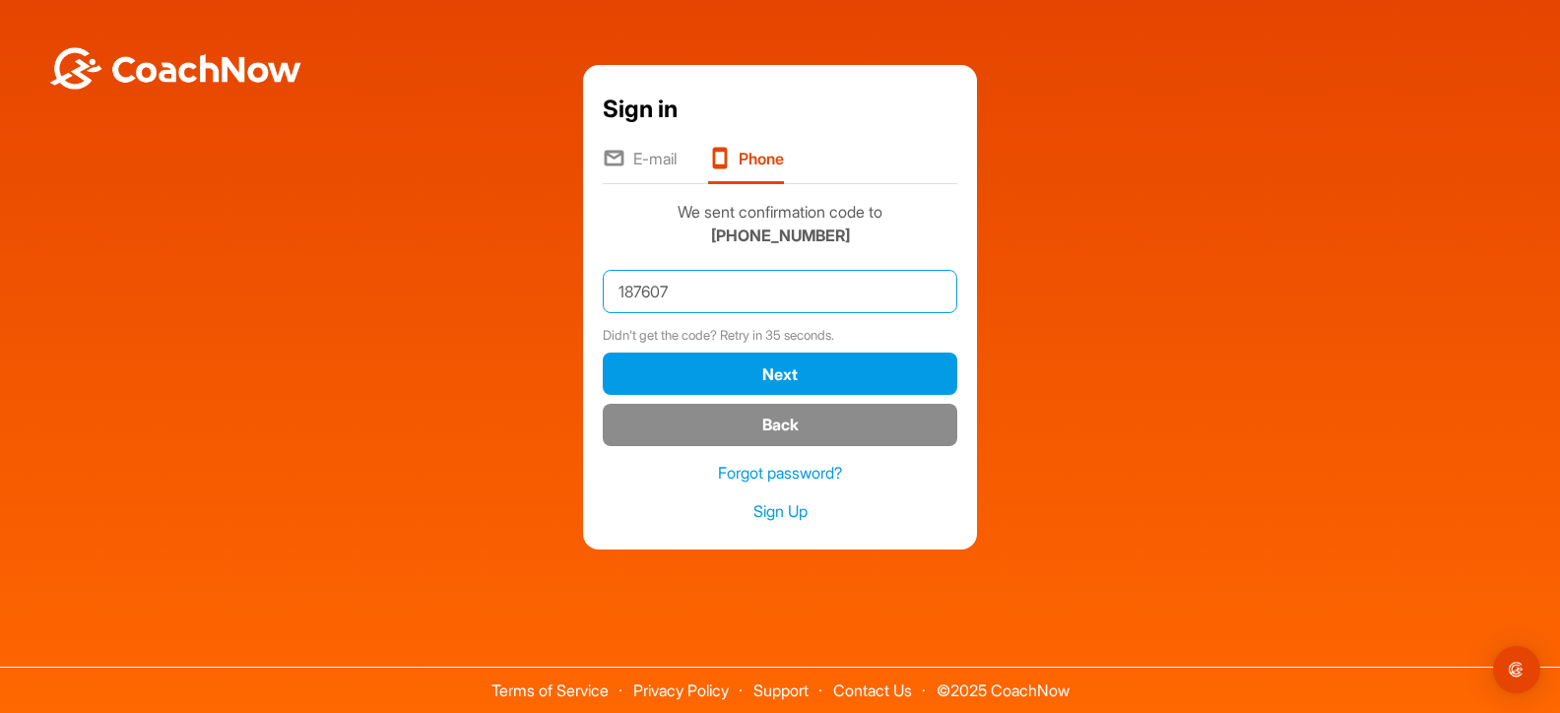
type input "187607"
click at [780, 373] on button "Next" at bounding box center [780, 374] width 355 height 42
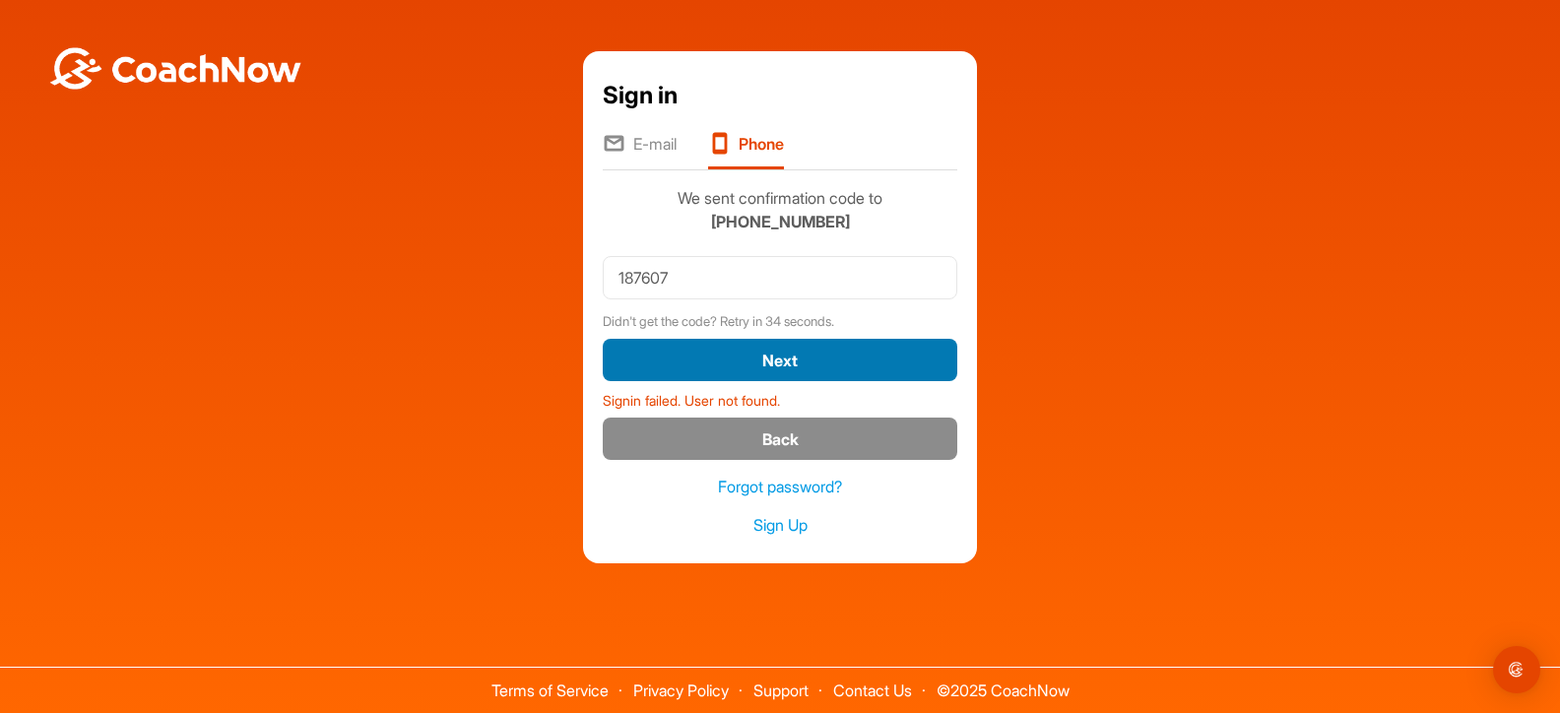
click at [774, 356] on button "Next" at bounding box center [780, 360] width 355 height 42
click at [789, 359] on button "Next" at bounding box center [780, 360] width 355 height 42
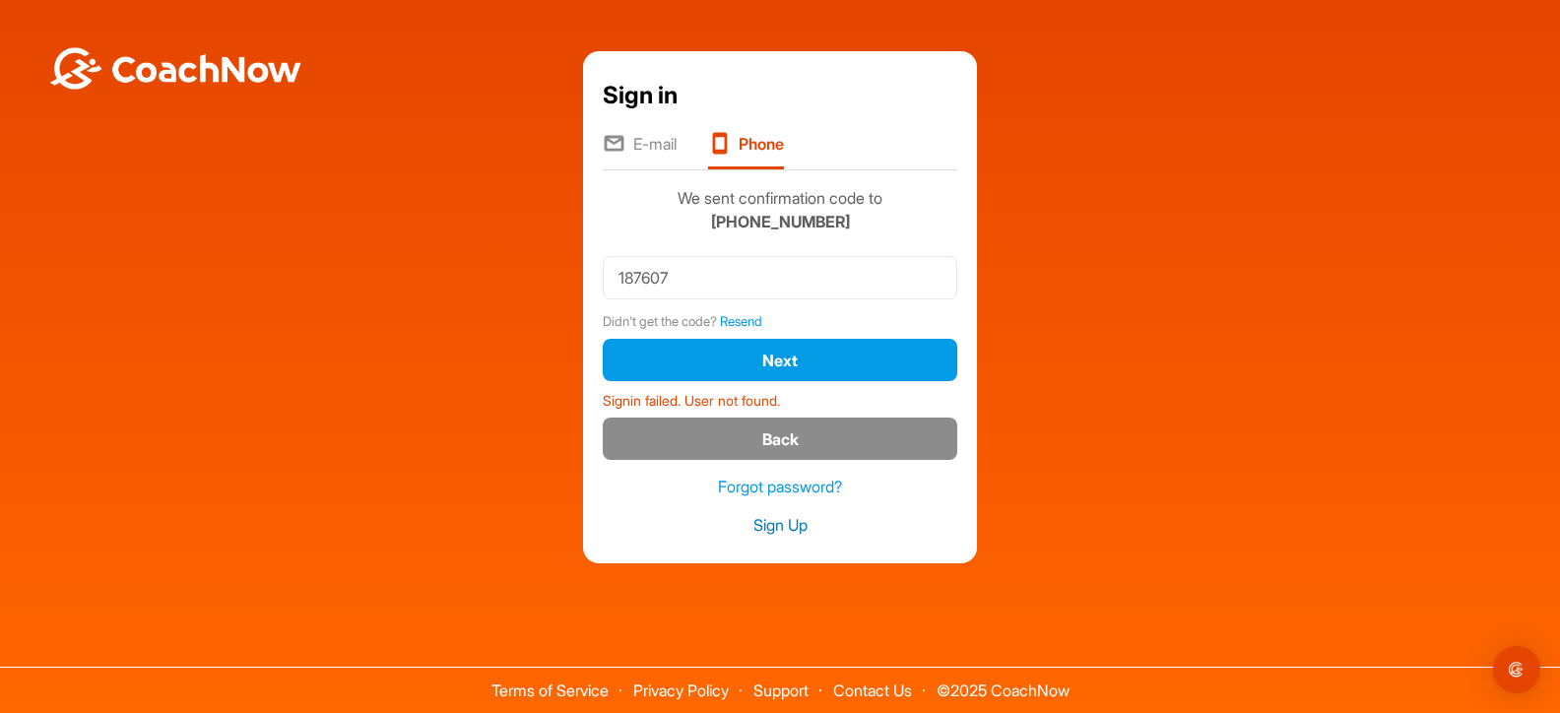
click at [789, 523] on link "Sign Up" at bounding box center [780, 525] width 355 height 23
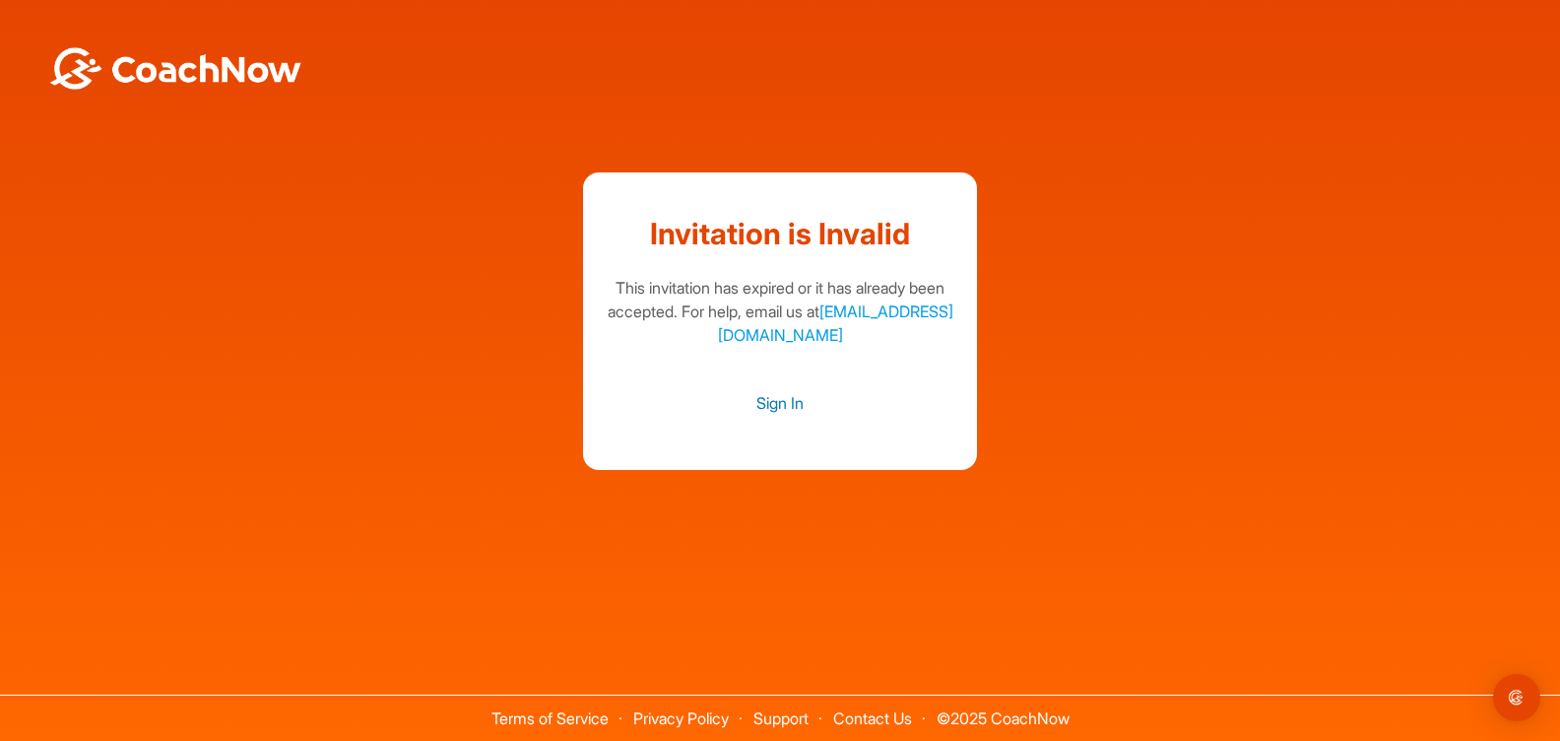
click at [783, 405] on link "Sign In" at bounding box center [780, 403] width 355 height 26
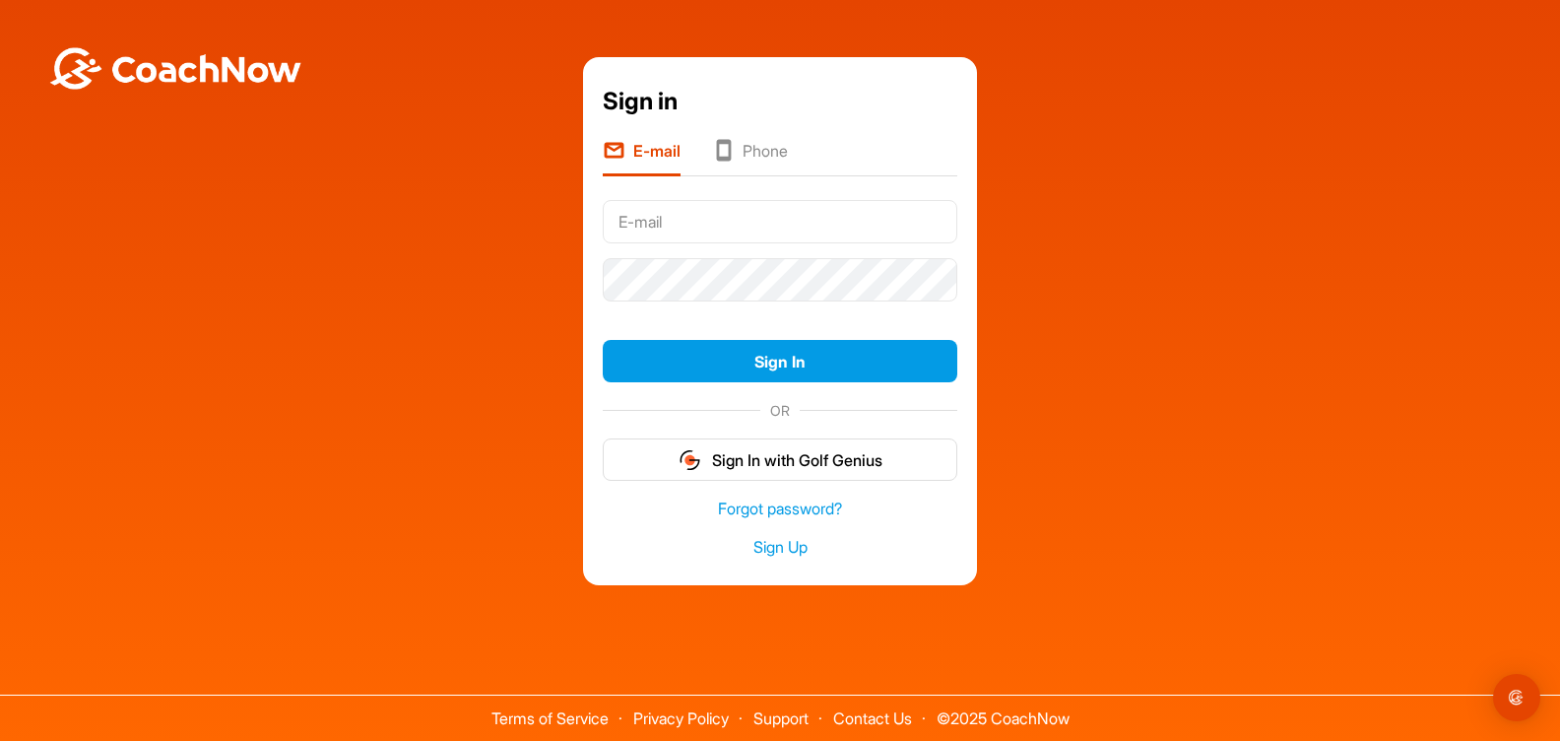
click at [759, 153] on li "Phone" at bounding box center [750, 157] width 76 height 37
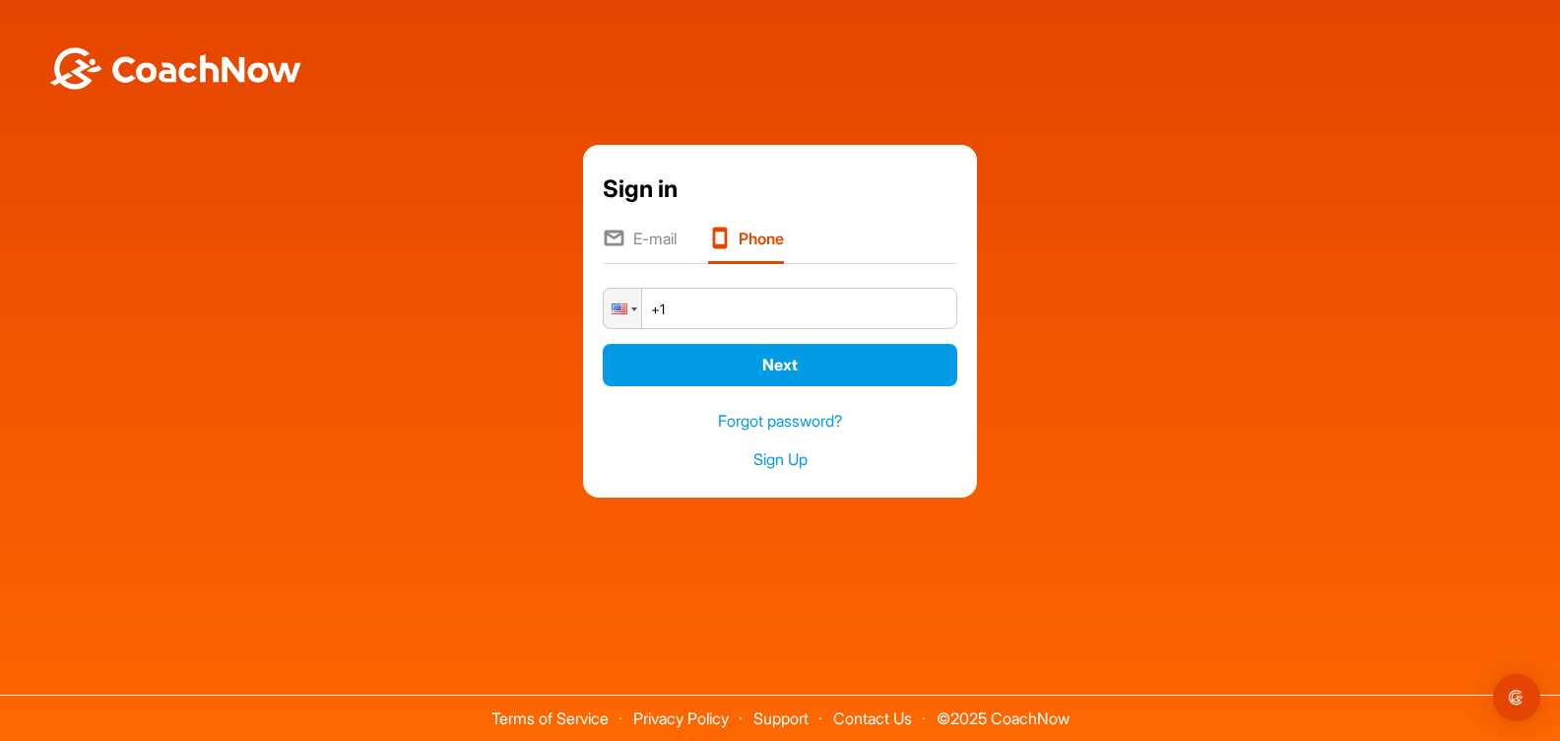
click at [688, 301] on input "+1" at bounding box center [780, 308] width 355 height 41
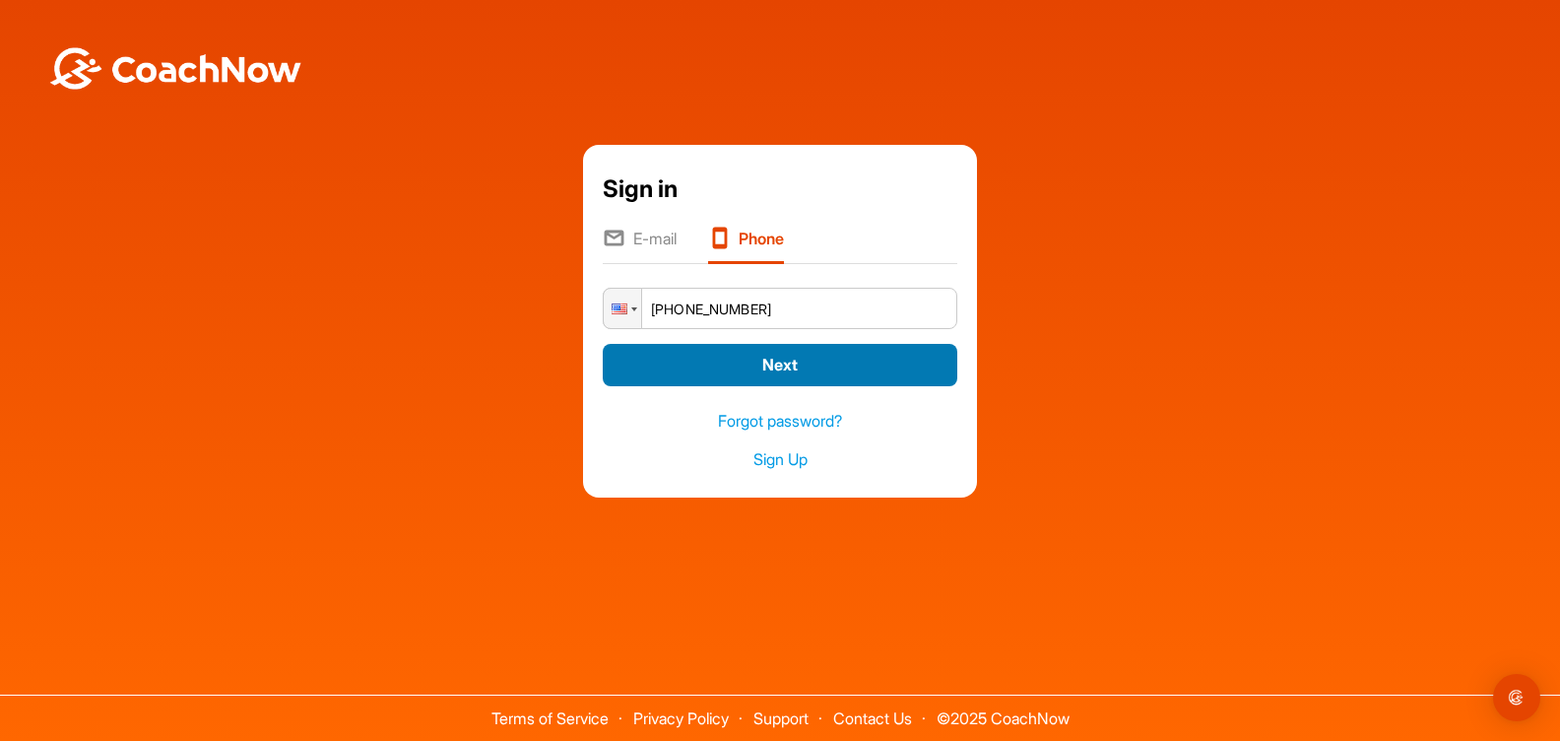
type input "[PHONE_NUMBER]"
click at [742, 368] on button "Next" at bounding box center [780, 365] width 355 height 42
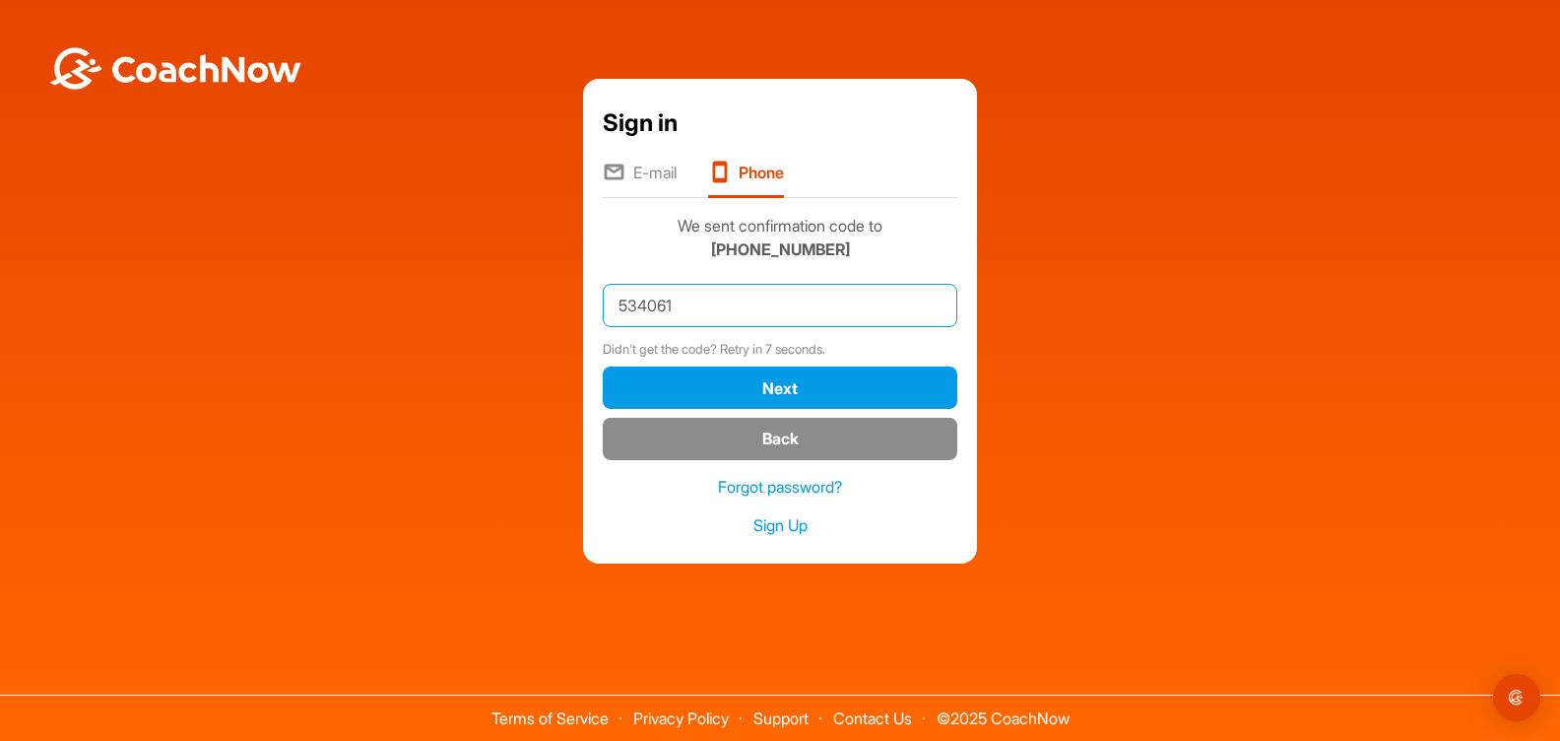
type input "534061"
click at [780, 387] on button "Next" at bounding box center [780, 387] width 355 height 42
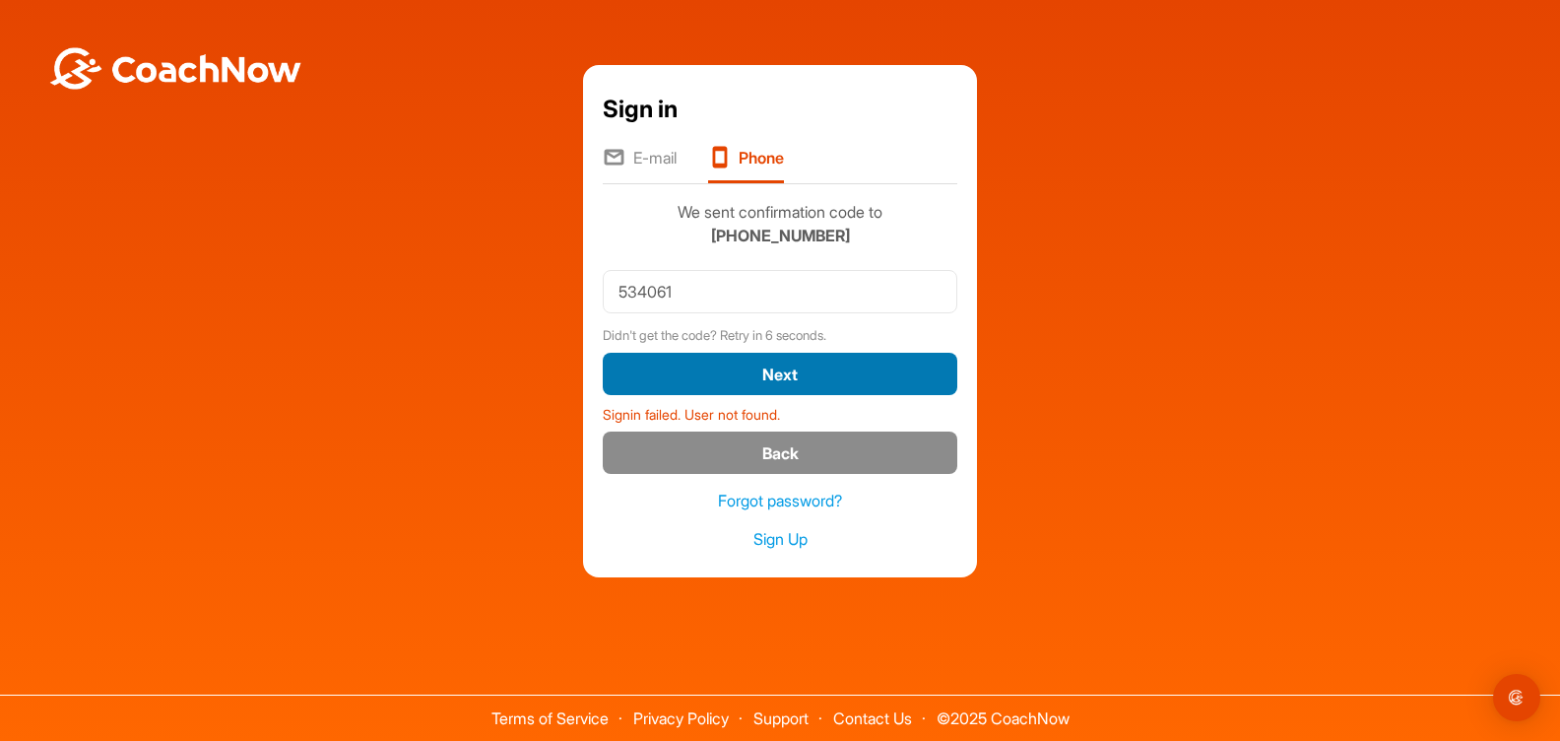
click at [780, 381] on button "Next" at bounding box center [780, 374] width 355 height 42
click at [786, 372] on button "Next" at bounding box center [780, 374] width 355 height 42
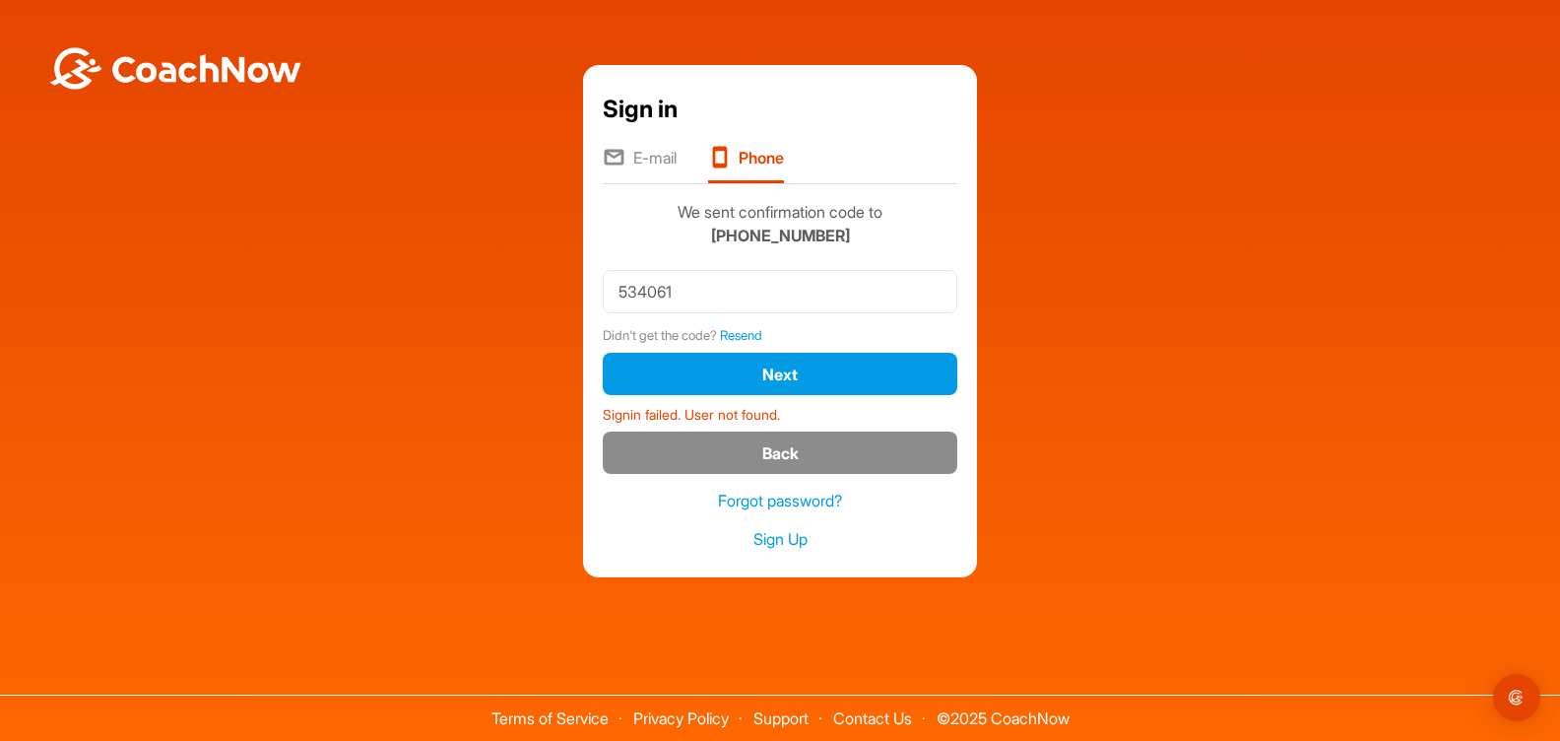
click at [657, 155] on li "E-mail" at bounding box center [640, 164] width 74 height 37
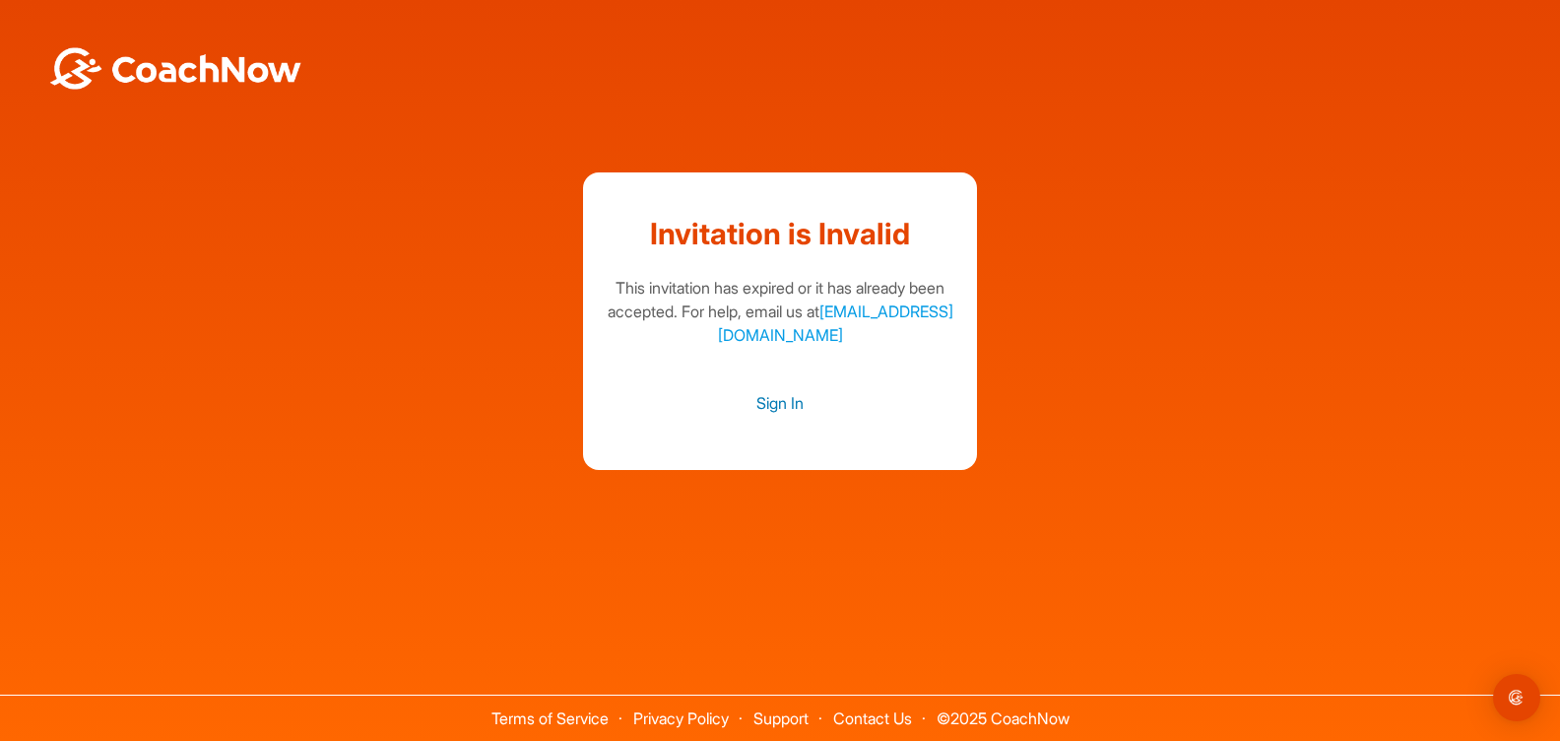
click at [786, 400] on link "Sign In" at bounding box center [780, 403] width 355 height 26
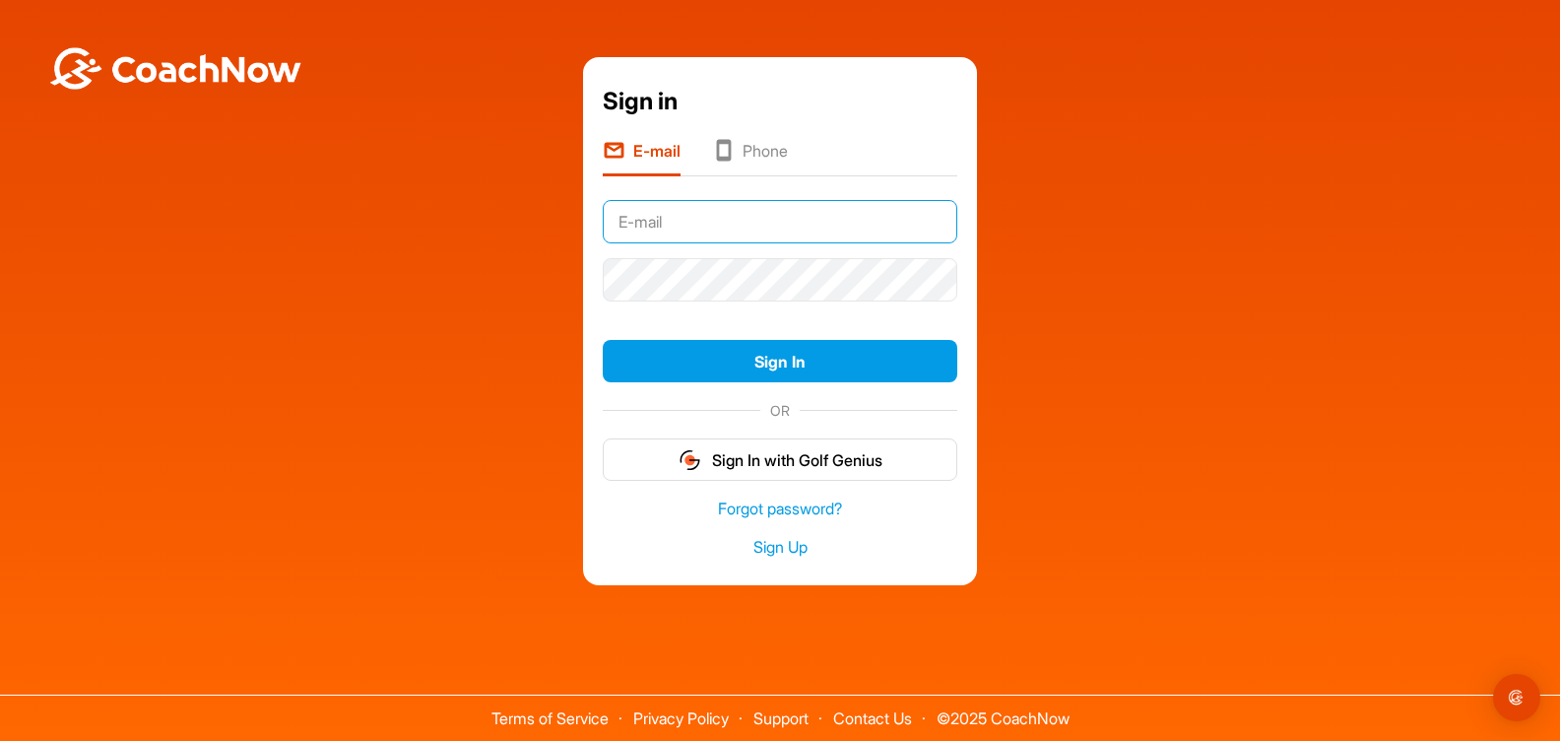
type input "[EMAIL_ADDRESS][DOMAIN_NAME]"
click at [806, 508] on link "Forgot password?" at bounding box center [780, 508] width 355 height 23
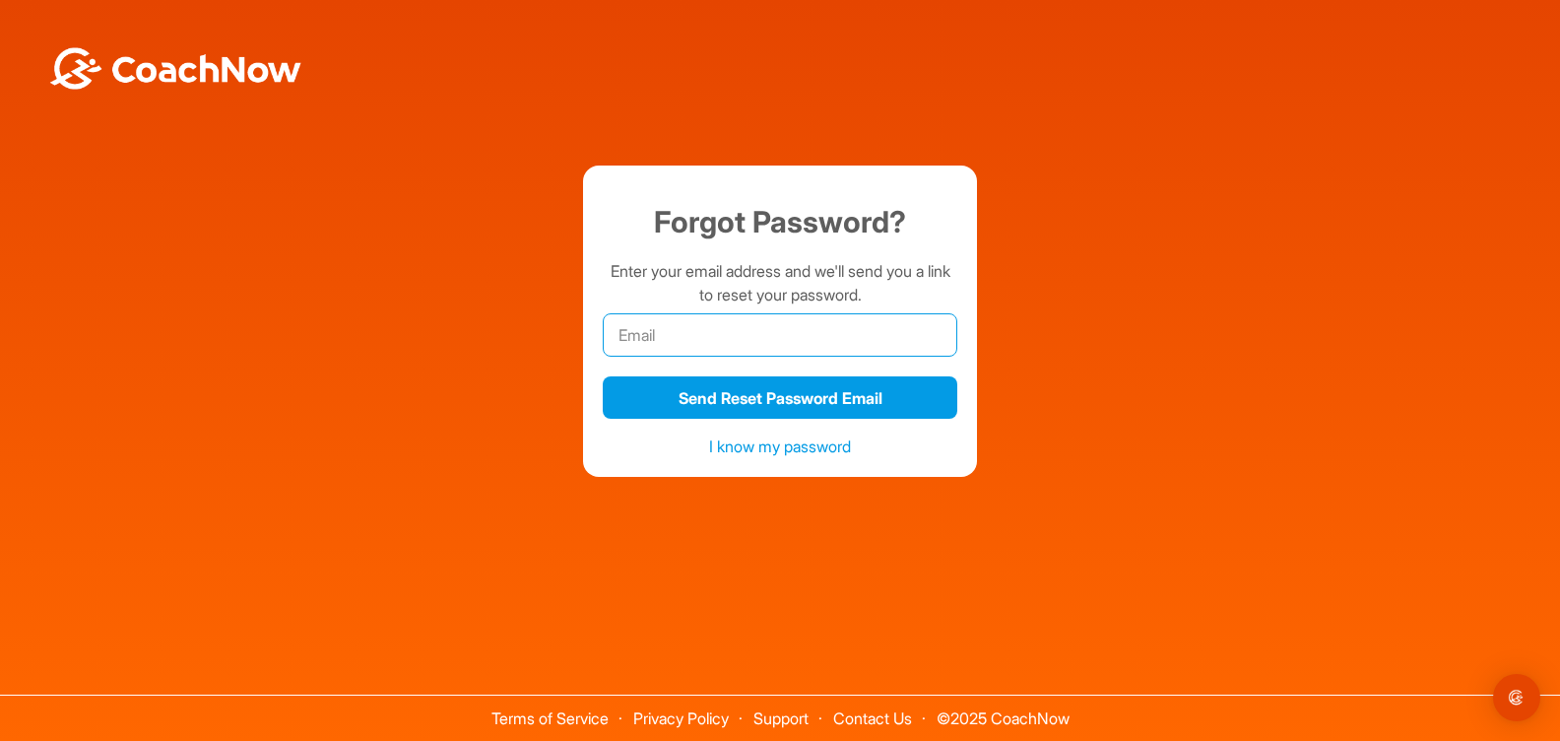
click at [712, 351] on input "email" at bounding box center [780, 334] width 355 height 43
type input "[EMAIL_ADDRESS][DOMAIN_NAME]"
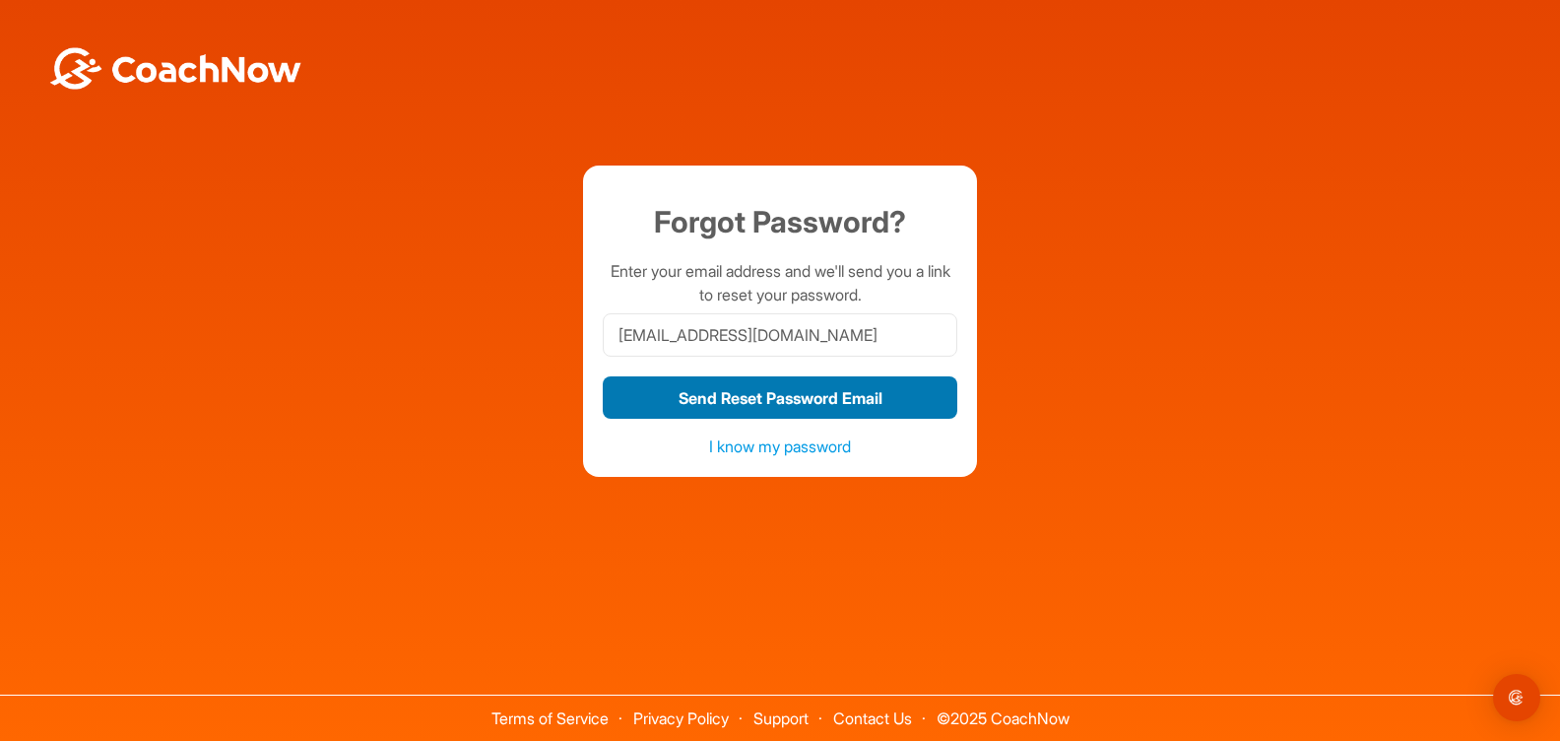
click at [776, 398] on button "Send Reset Password Email" at bounding box center [780, 397] width 355 height 42
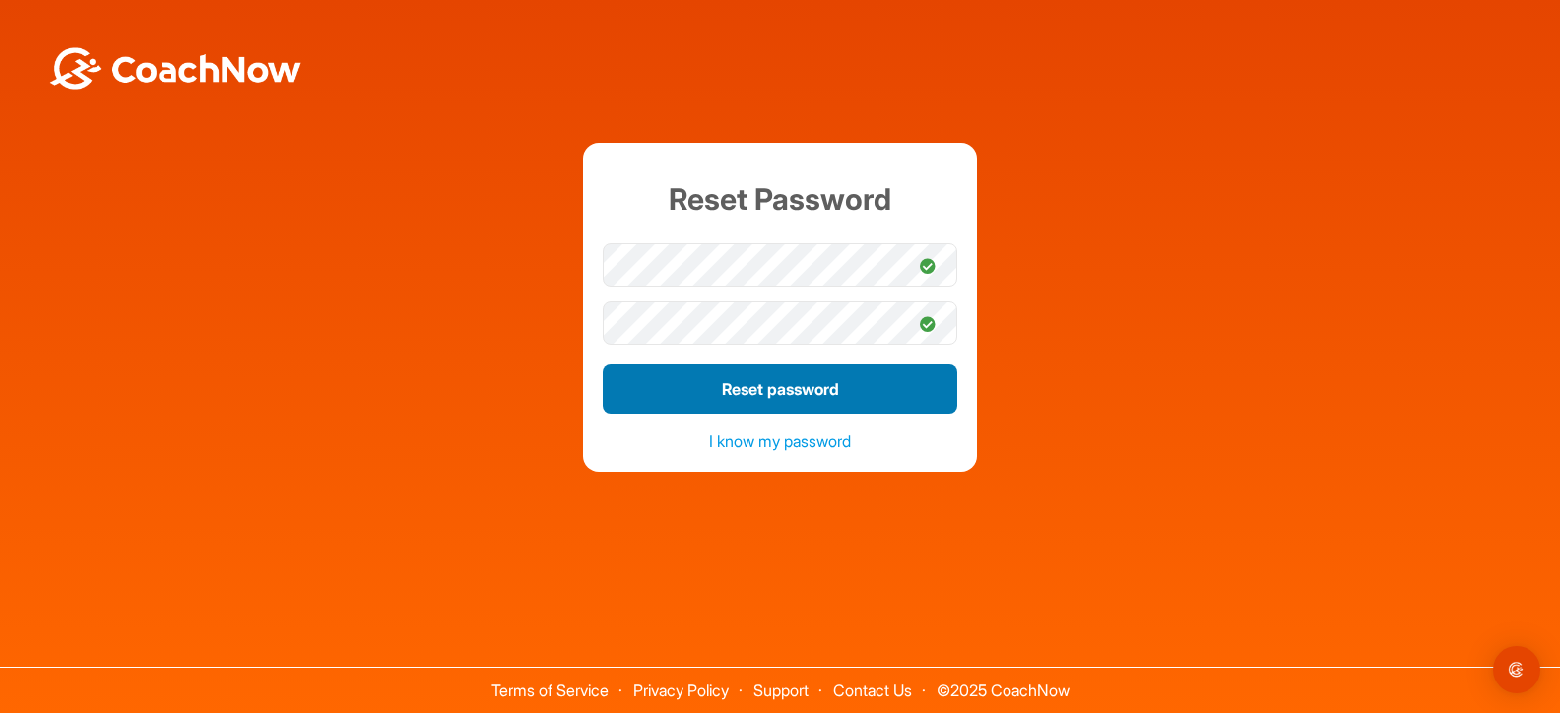
click at [766, 390] on button "Reset password" at bounding box center [780, 388] width 355 height 49
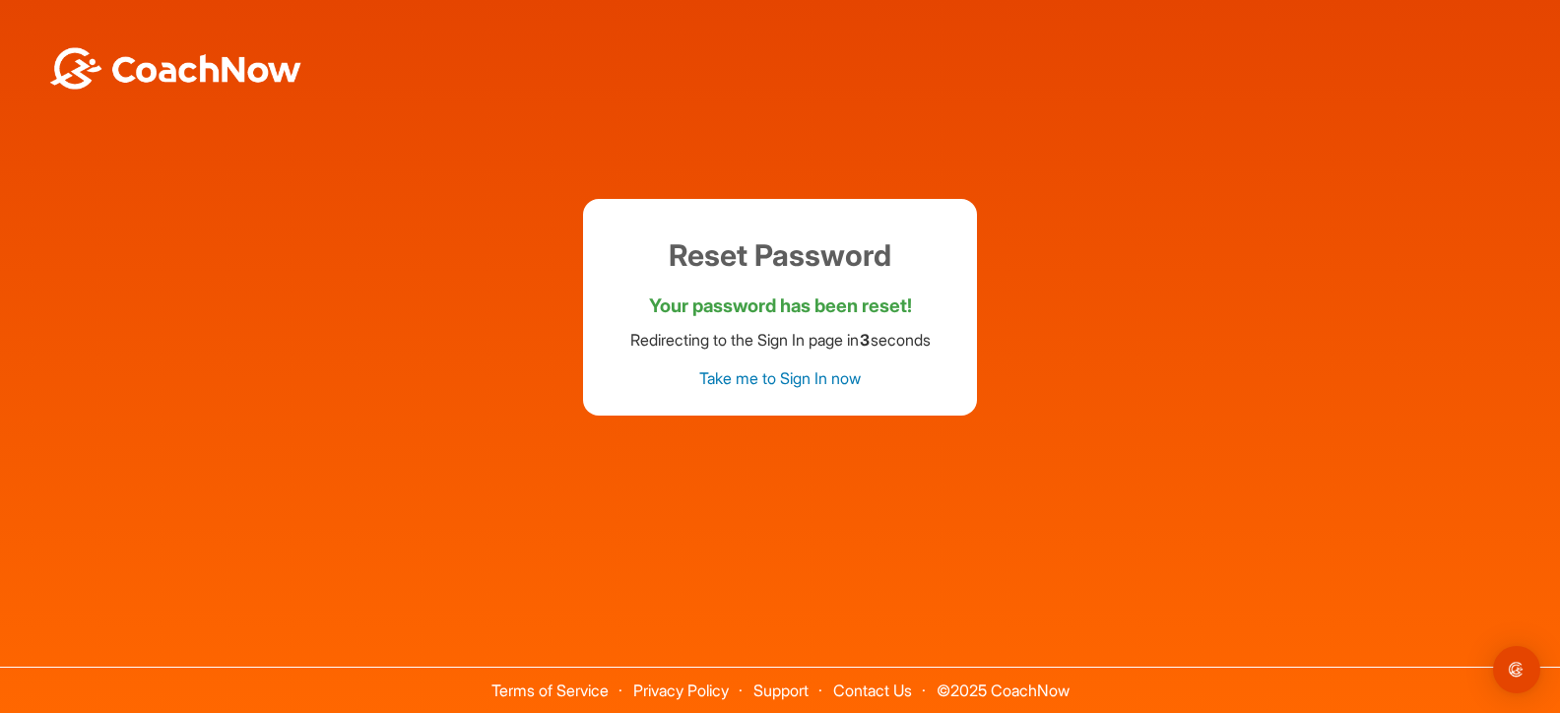
click at [831, 380] on link "Take me to Sign In now" at bounding box center [780, 378] width 162 height 20
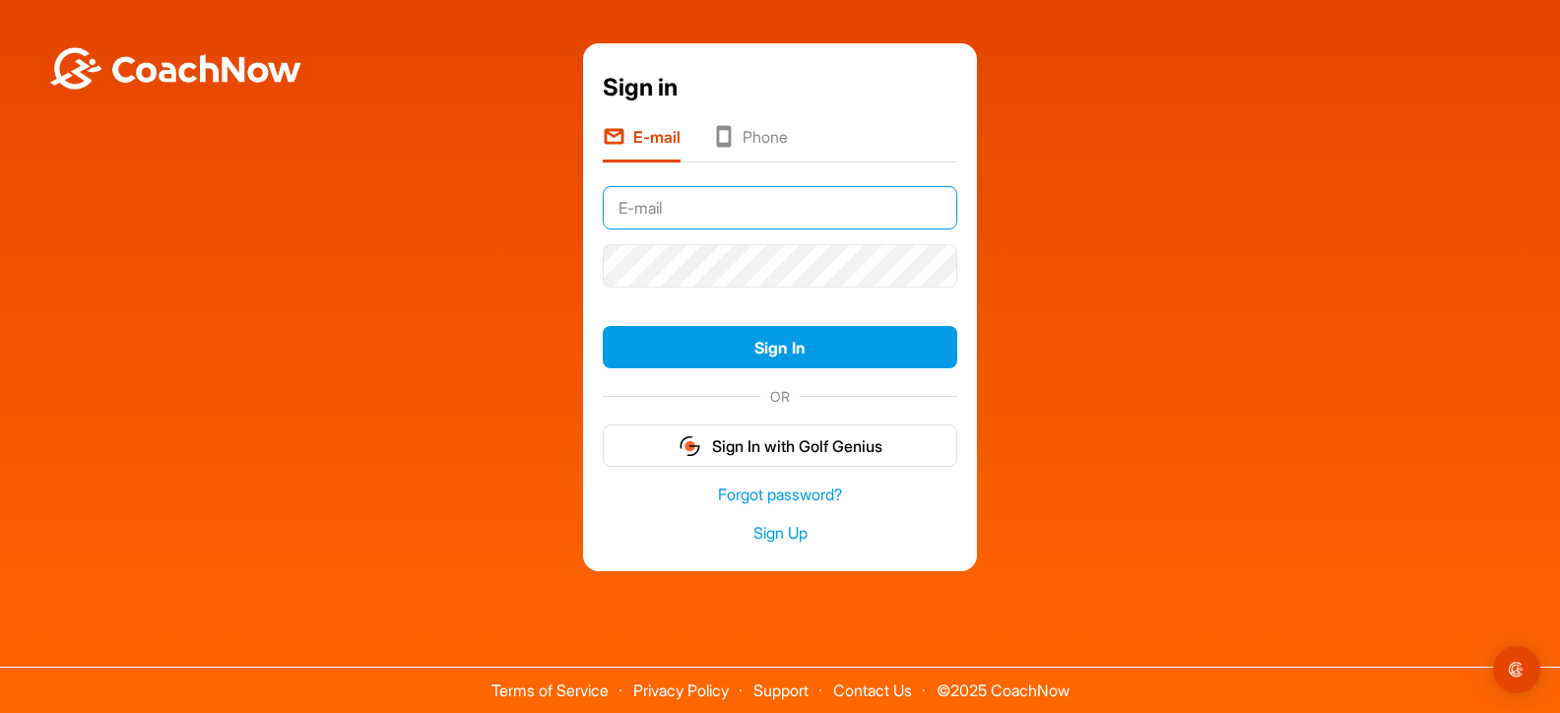
type input "[EMAIL_ADDRESS][DOMAIN_NAME]"
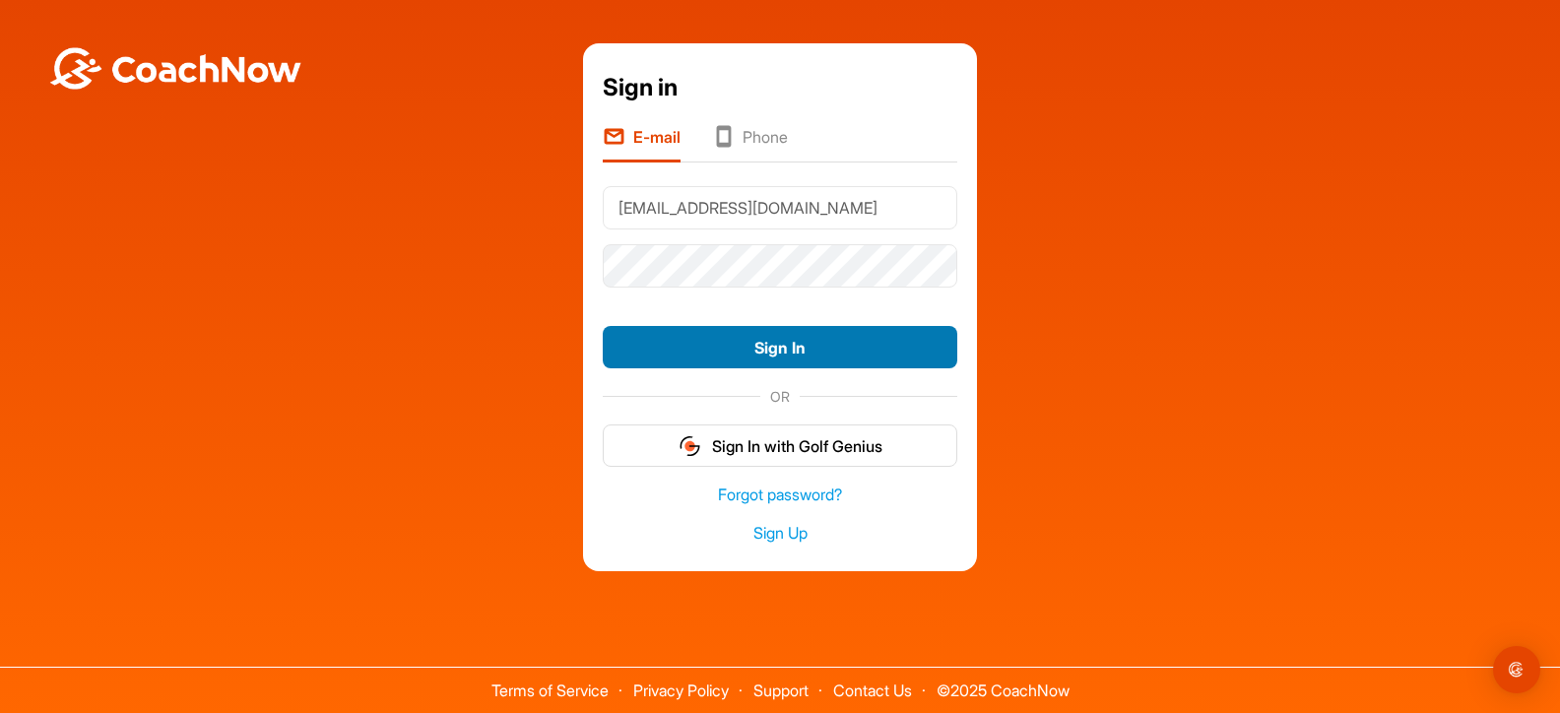
click at [768, 353] on button "Sign In" at bounding box center [780, 347] width 355 height 42
